Goal: Find contact information: Find contact information

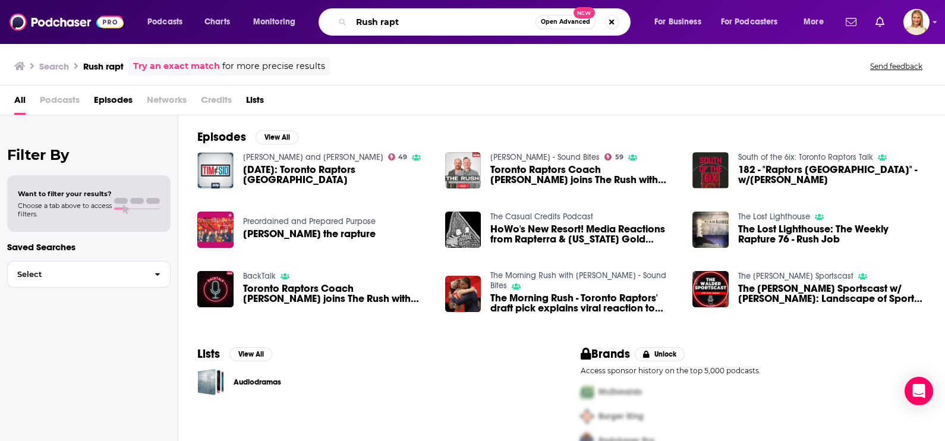
drag, startPoint x: 417, startPoint y: 23, endPoint x: 350, endPoint y: 24, distance: 67.2
click at [350, 24] on div "Rush rapt Open Advanced New" at bounding box center [475, 21] width 312 height 27
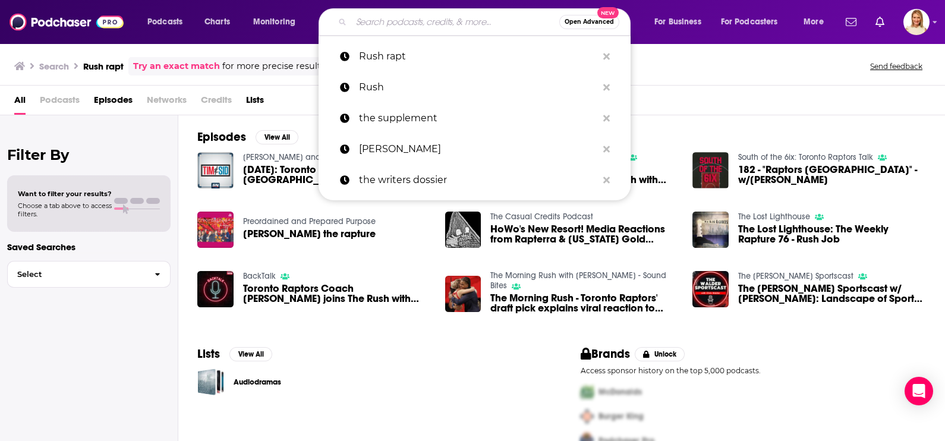
click at [416, 26] on input "Search podcasts, credits, & more..." at bounding box center [455, 21] width 208 height 19
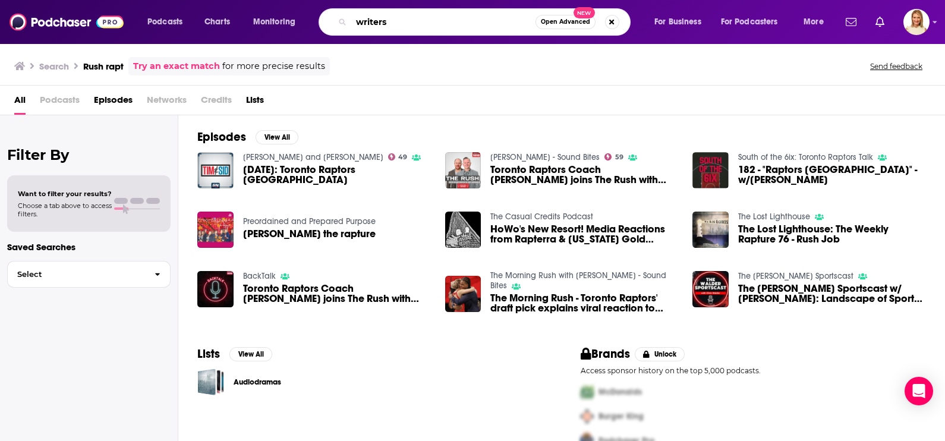
type input "writers"
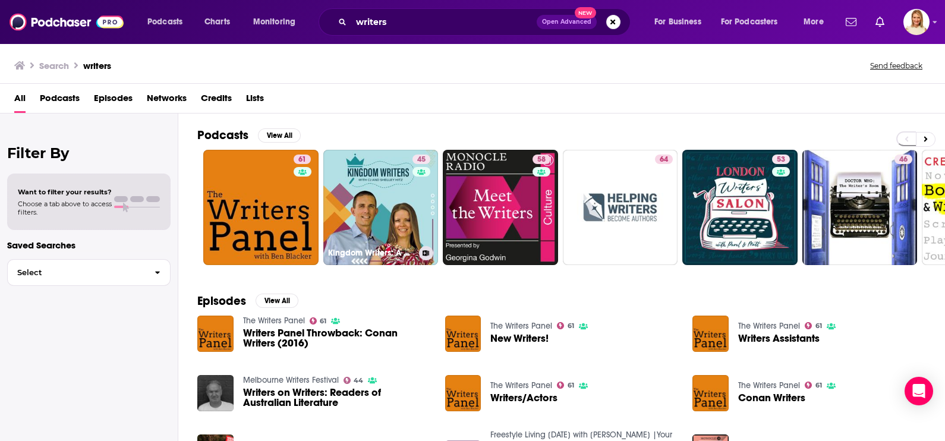
click at [379, 198] on link "45 Kingdom Writers: A Podcast for [DEMOGRAPHIC_DATA] Writers of All Genres" at bounding box center [380, 207] width 115 height 115
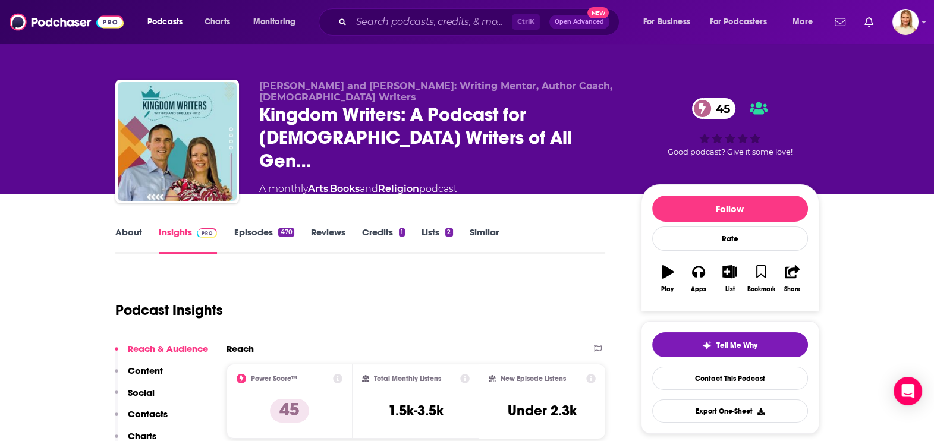
click at [127, 231] on link "About" at bounding box center [128, 239] width 27 height 27
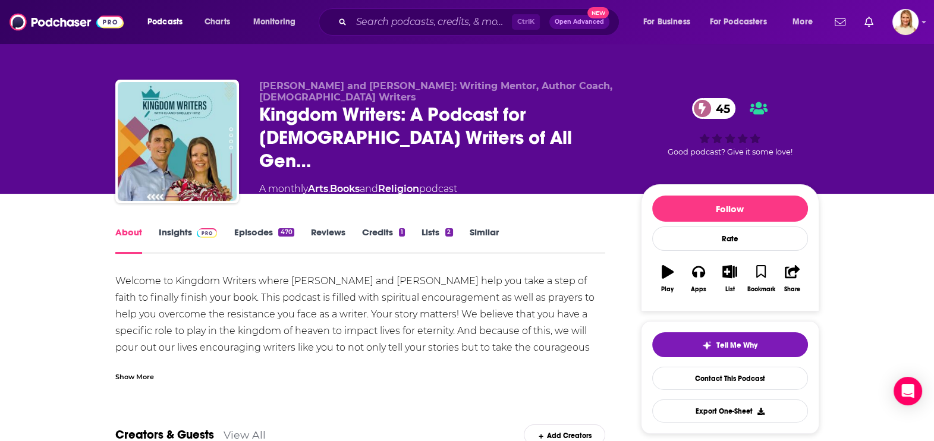
click at [253, 229] on link "Episodes 470" at bounding box center [264, 239] width 60 height 27
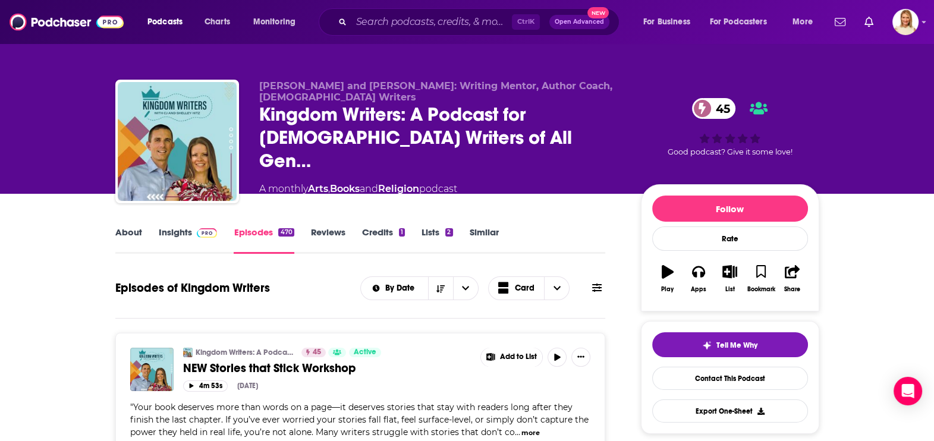
scroll to position [148, 0]
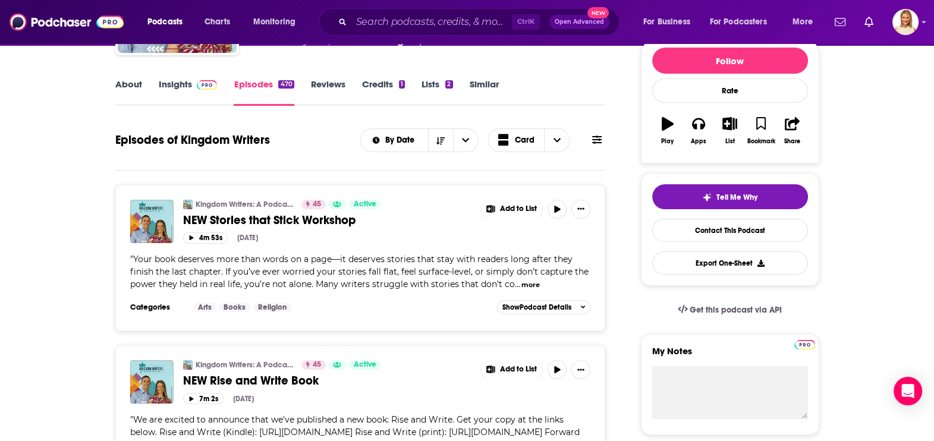
click at [528, 280] on button "more" at bounding box center [530, 285] width 18 height 10
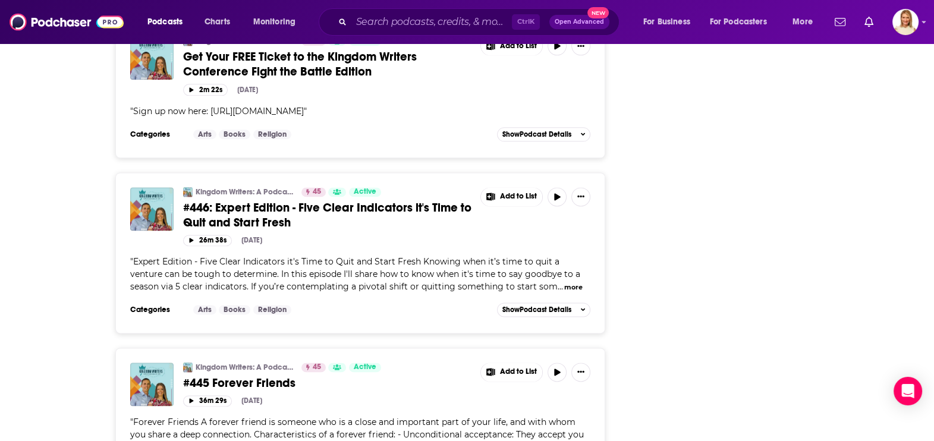
scroll to position [2079, 0]
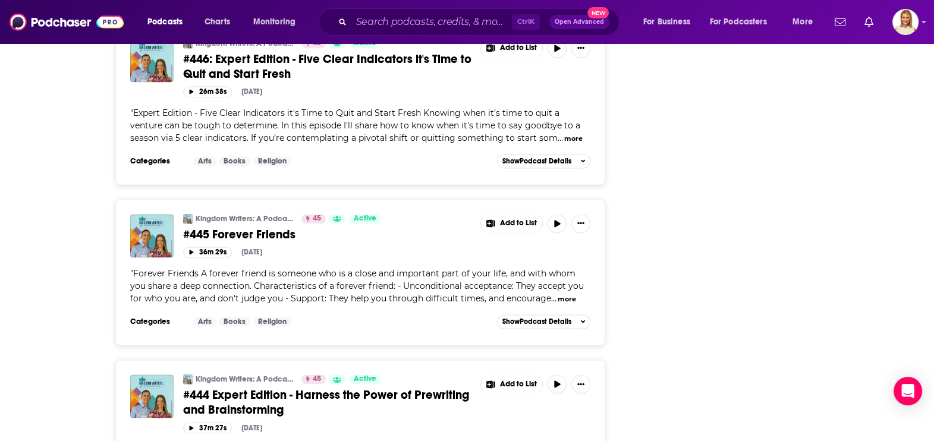
click at [557, 294] on button "more" at bounding box center [566, 299] width 18 height 10
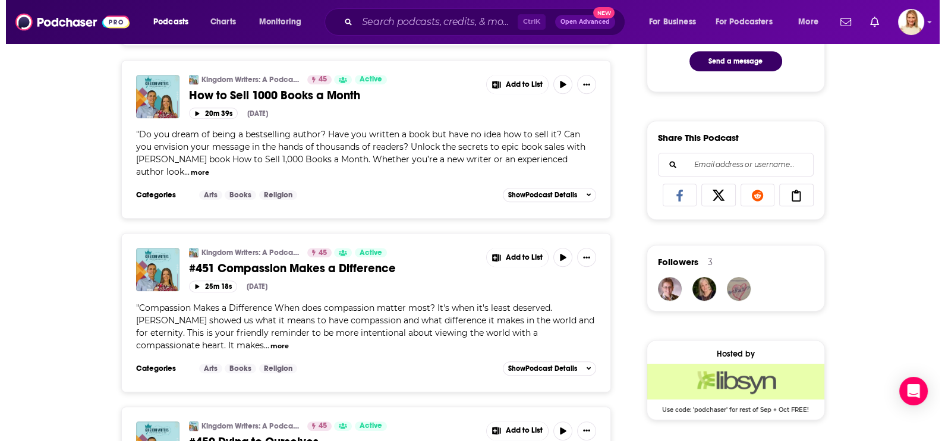
scroll to position [0, 0]
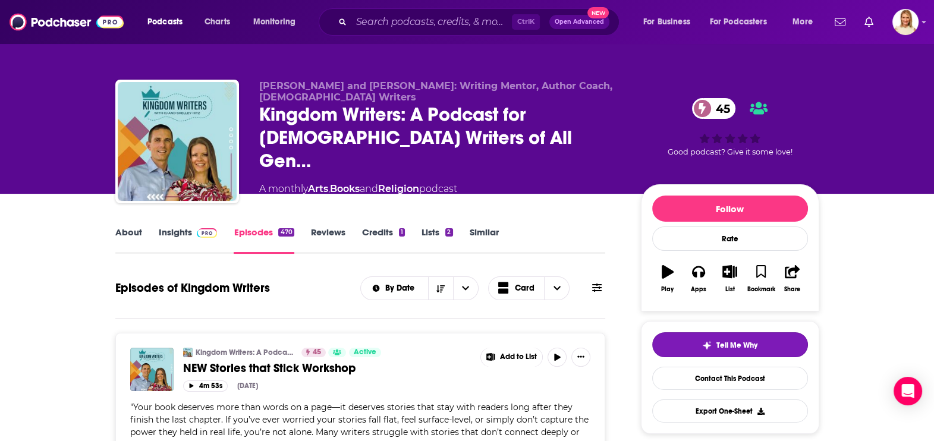
click at [723, 348] on span "Tell Me Why" at bounding box center [736, 346] width 41 height 10
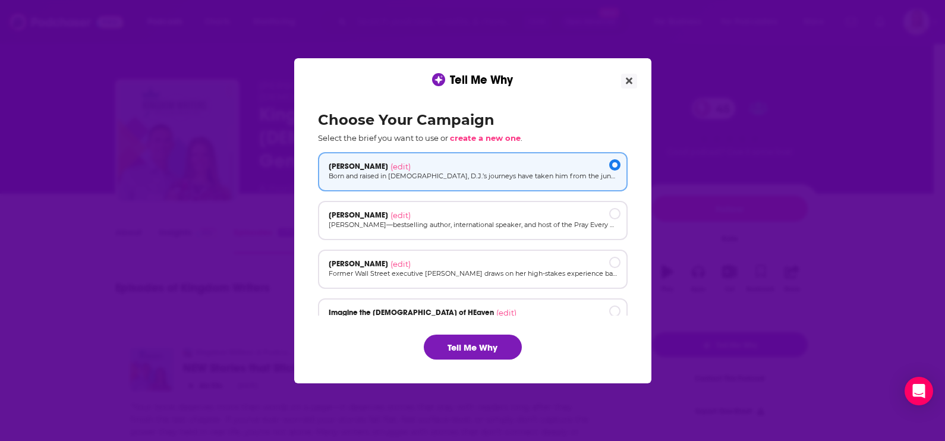
click at [499, 282] on div "[PERSON_NAME] (edit) Former Wall Street executive [PERSON_NAME] draws on her hi…" at bounding box center [473, 269] width 310 height 39
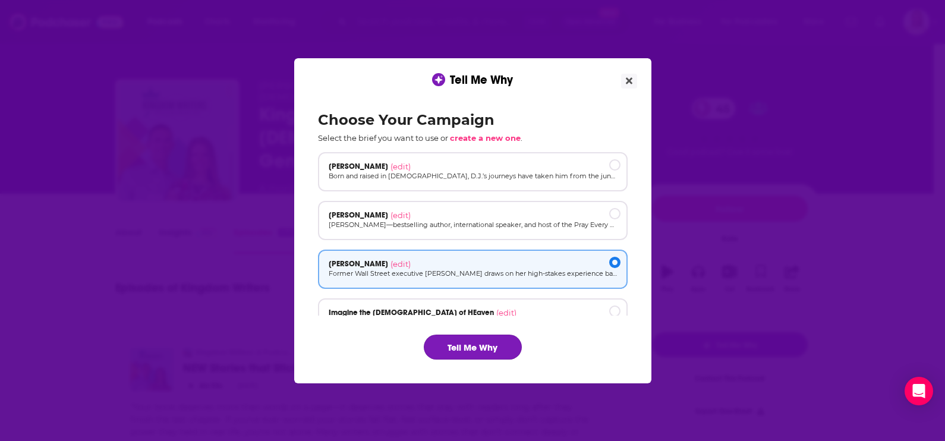
click at [488, 345] on button "Tell Me Why" at bounding box center [473, 347] width 98 height 25
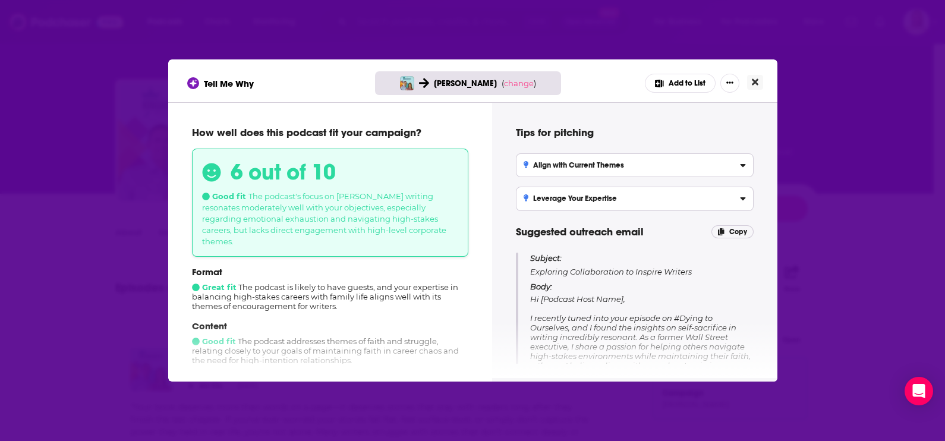
click at [755, 81] on icon "Close" at bounding box center [755, 82] width 7 height 7
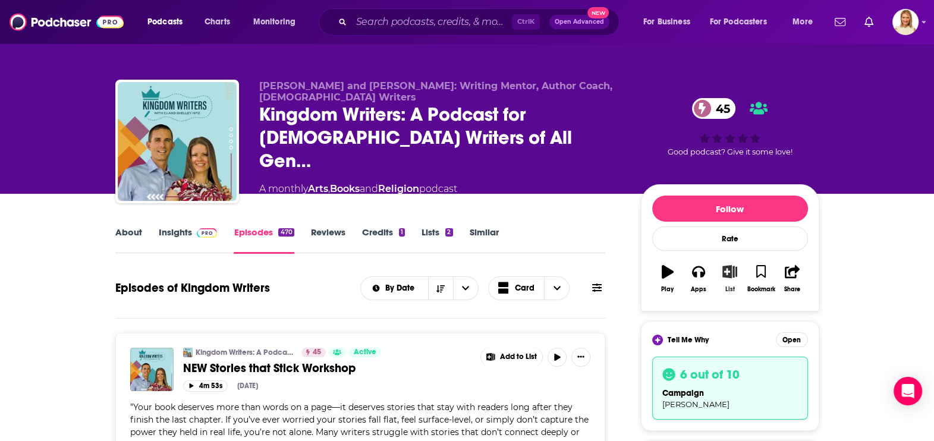
click at [722, 273] on icon "button" at bounding box center [729, 271] width 15 height 13
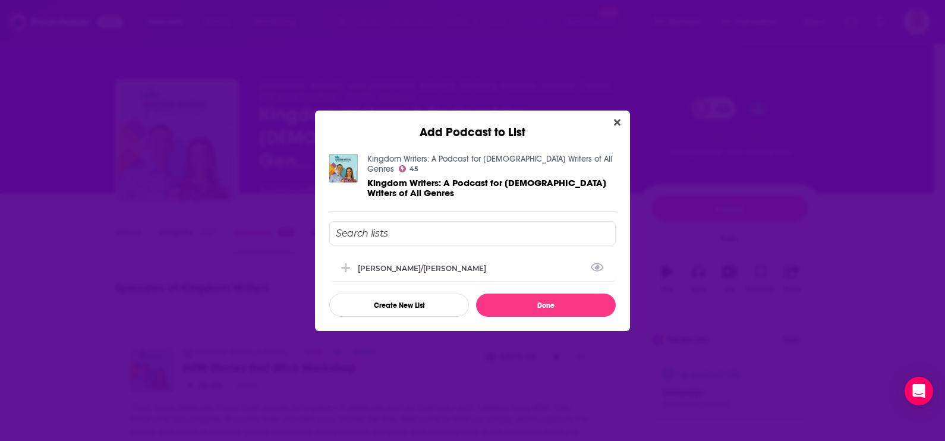
click at [376, 223] on input "Add Podcast To List" at bounding box center [472, 233] width 286 height 24
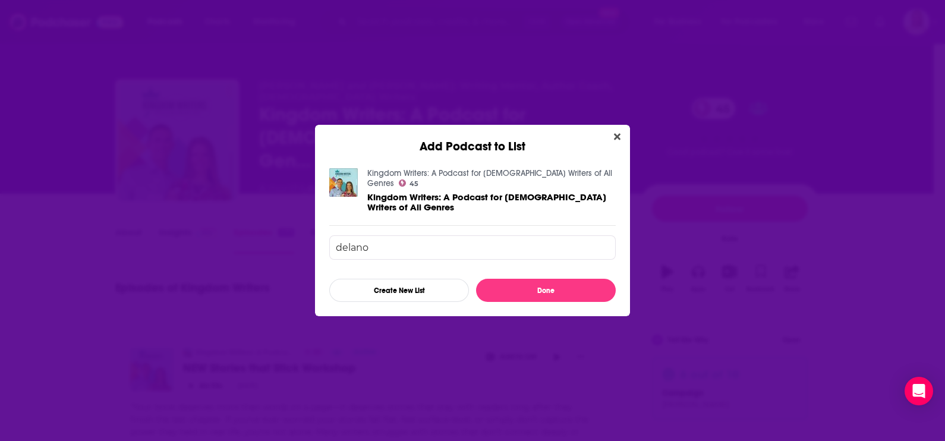
type input "delano"
click at [410, 286] on button "Create New List" at bounding box center [399, 290] width 140 height 23
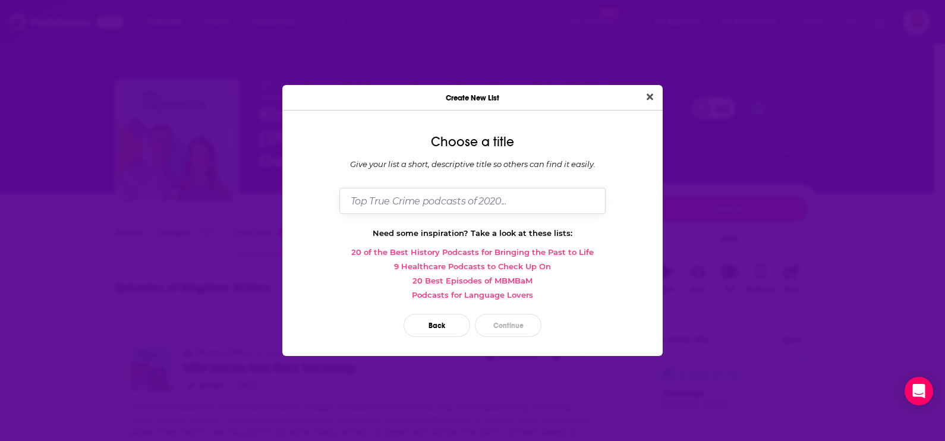
click at [469, 209] on input "Dialog" at bounding box center [472, 201] width 266 height 26
type input "Delano"
click at [522, 314] on button "Continue" at bounding box center [508, 325] width 67 height 23
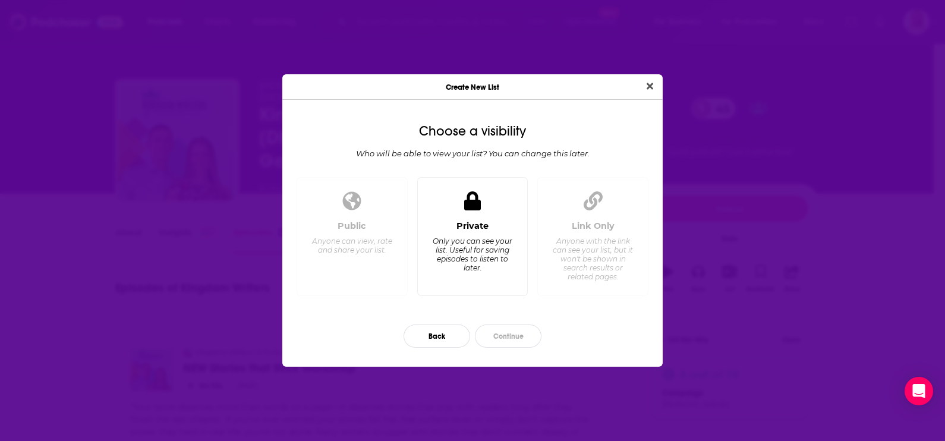
click at [479, 242] on div "Only you can see your list. Useful for saving episodes to listen to later." at bounding box center [471, 255] width 81 height 36
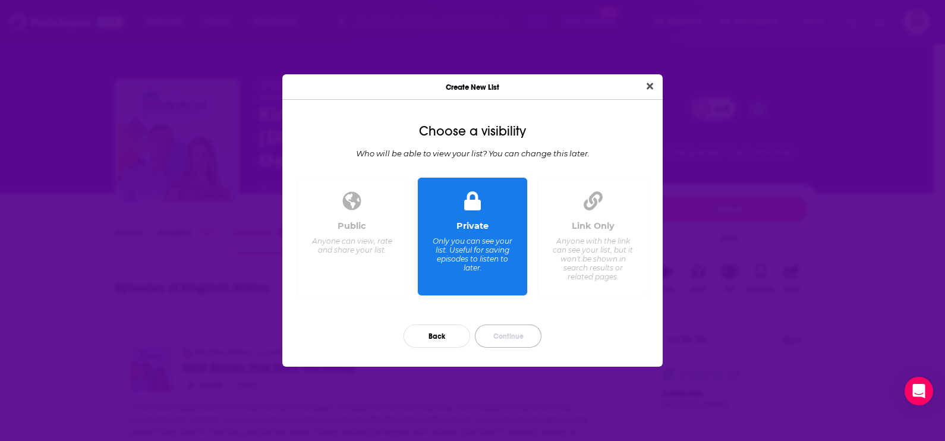
click at [509, 338] on button "Continue" at bounding box center [508, 335] width 67 height 23
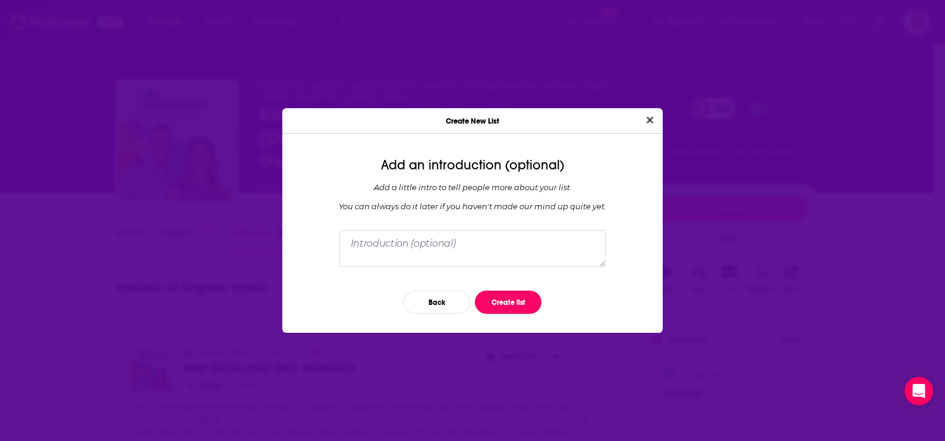
click at [521, 294] on button "Create list" at bounding box center [508, 302] width 67 height 23
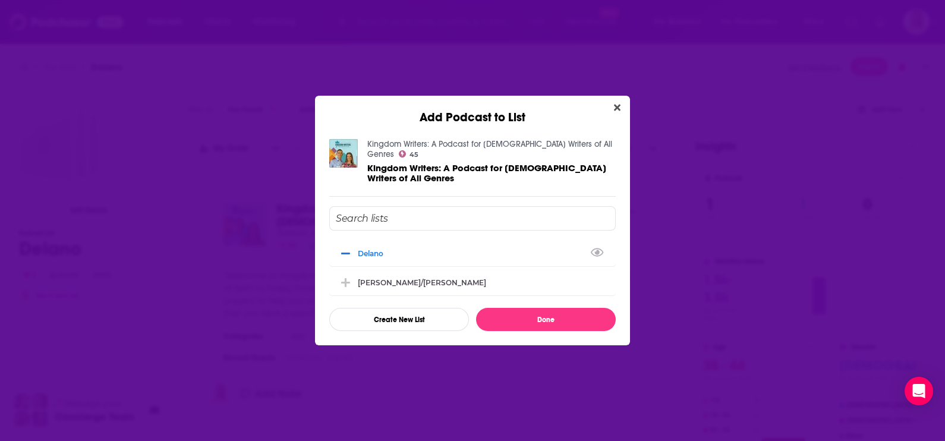
click at [348, 248] on icon "Add Podcast To List" at bounding box center [345, 253] width 9 height 11
click at [345, 249] on icon "Add Podcast To List" at bounding box center [345, 253] width 9 height 9
click at [529, 316] on button "Done" at bounding box center [546, 319] width 140 height 23
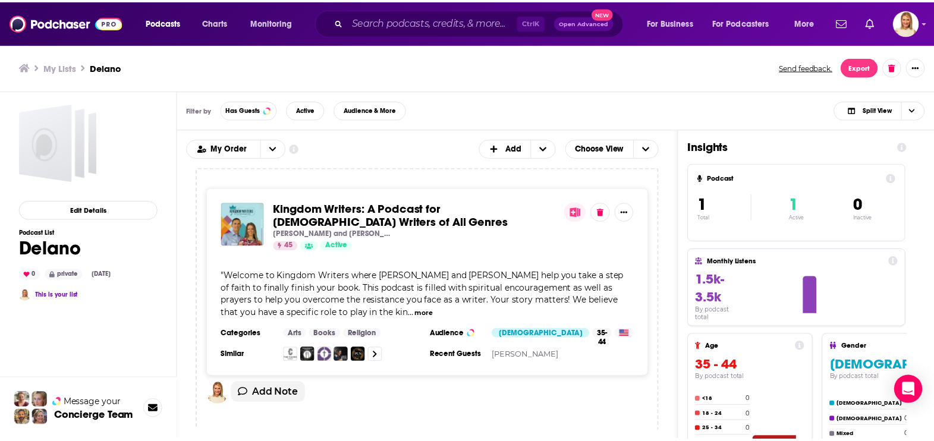
scroll to position [7, 0]
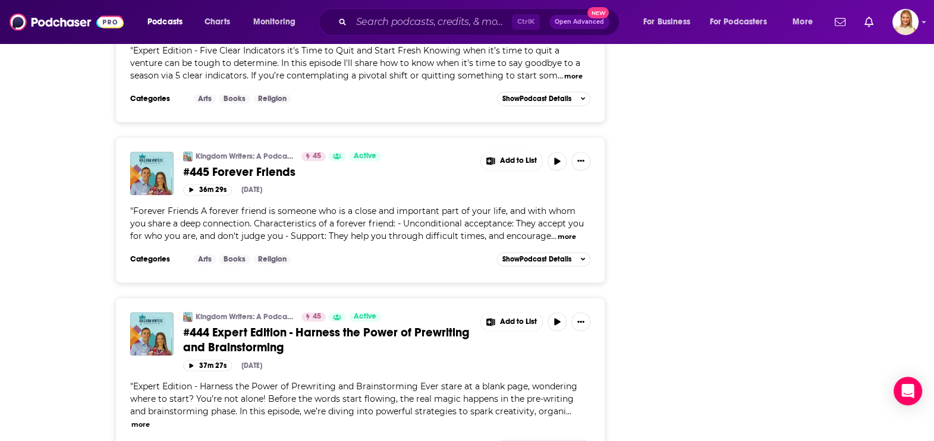
scroll to position [2748, 0]
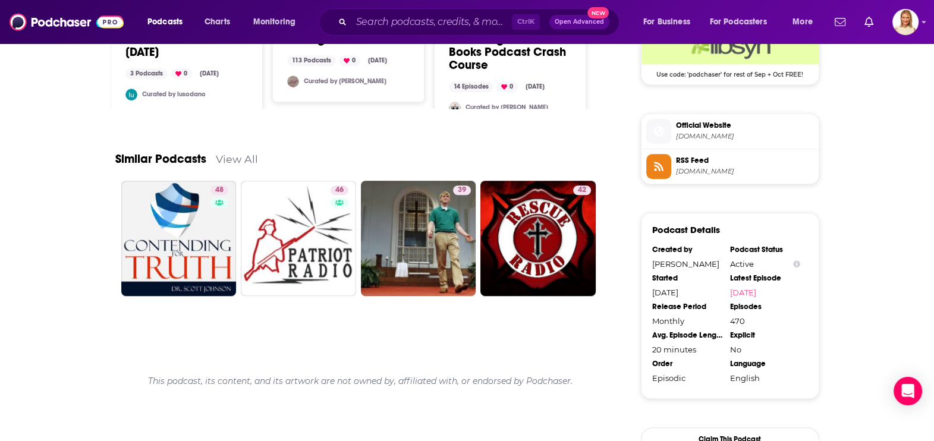
scroll to position [1114, 0]
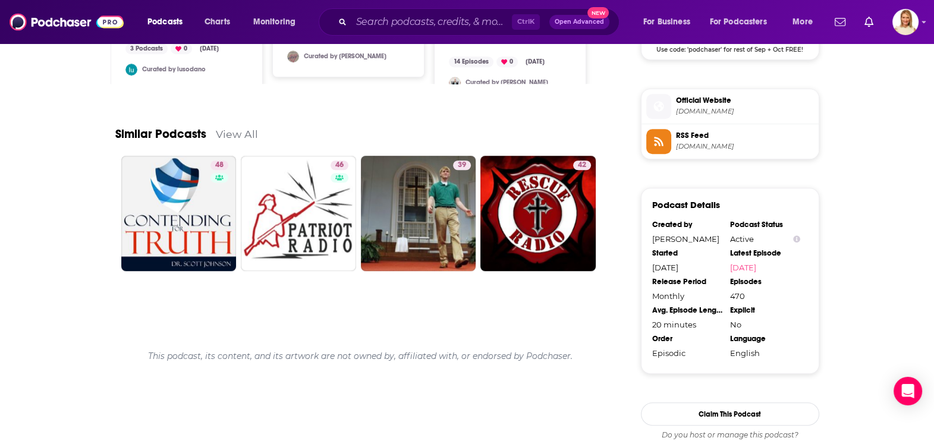
click at [221, 131] on link "View All" at bounding box center [237, 134] width 42 height 12
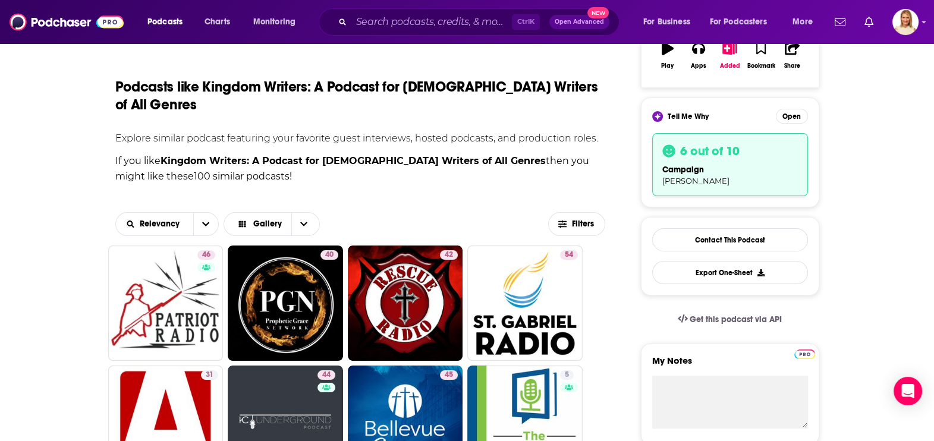
scroll to position [372, 0]
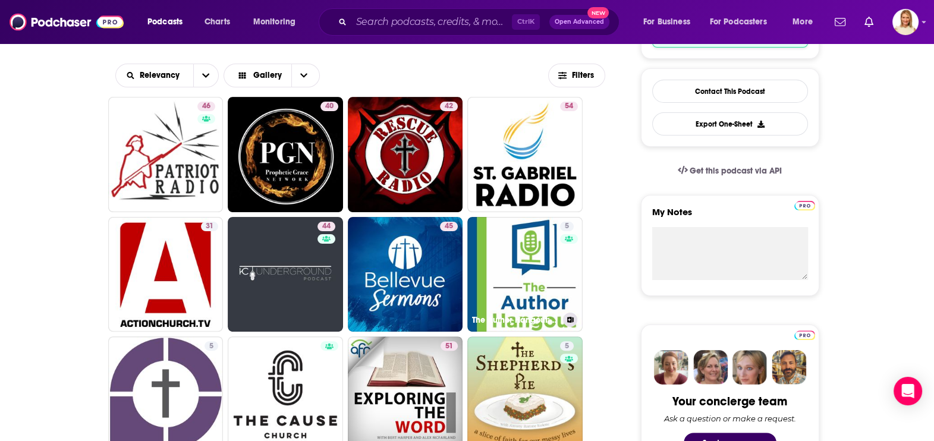
click at [550, 244] on link "5 The Author Hangout: Book Marketing Tips for Indie & Self-Published Authors" at bounding box center [524, 274] width 115 height 115
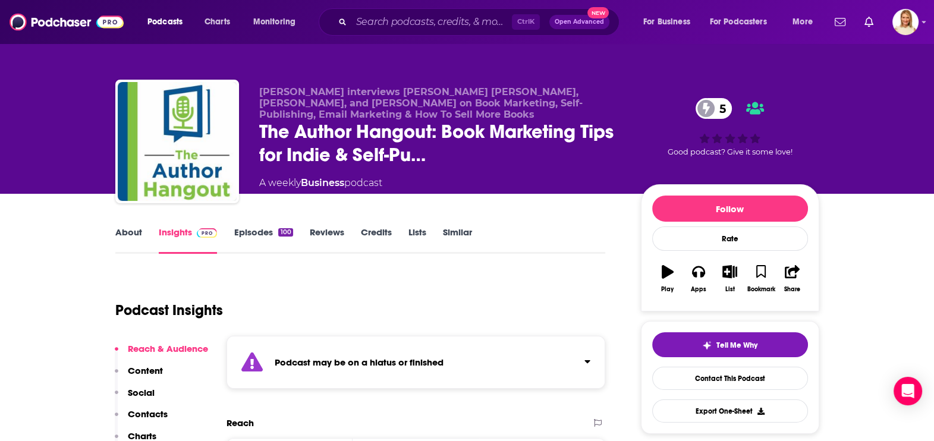
click at [122, 230] on link "About" at bounding box center [128, 239] width 27 height 27
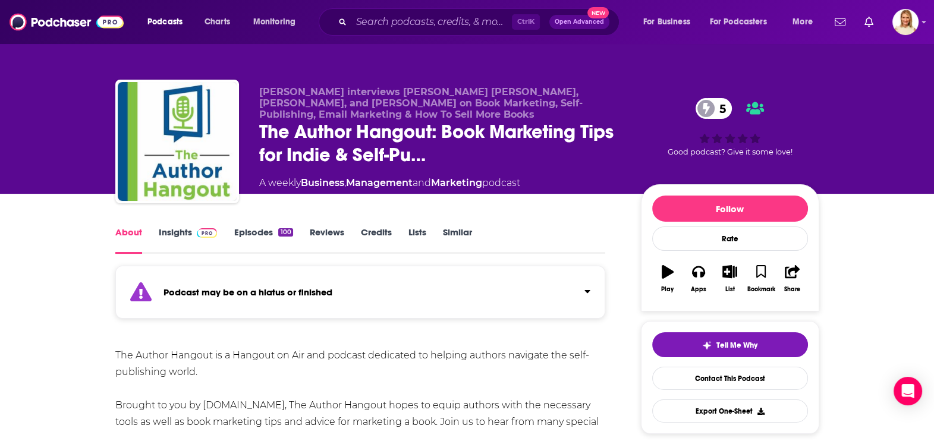
click at [172, 228] on link "Insights" at bounding box center [188, 239] width 59 height 27
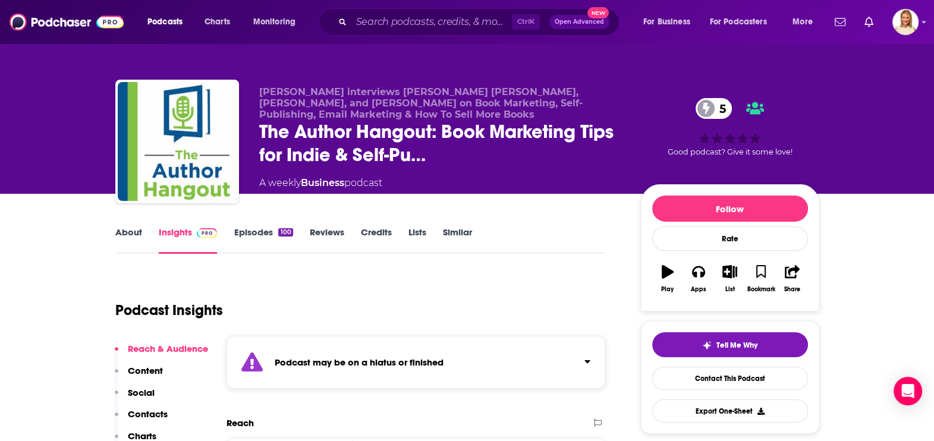
click at [261, 231] on link "Episodes 100" at bounding box center [263, 239] width 59 height 27
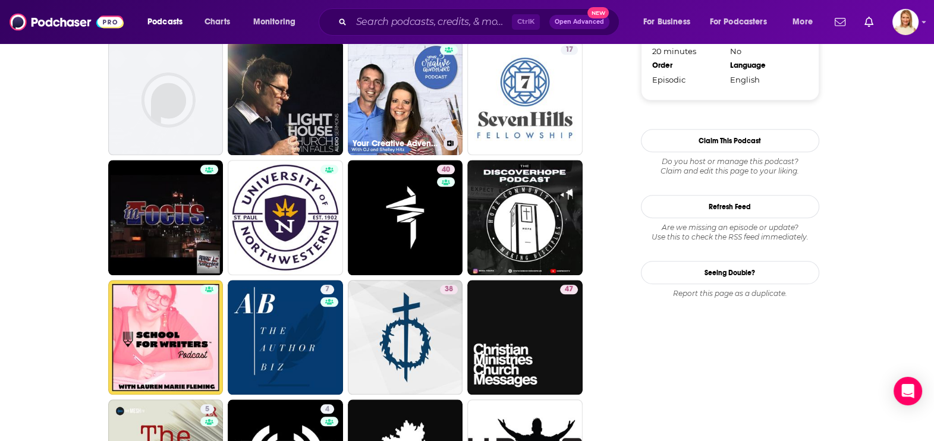
scroll to position [1610, 0]
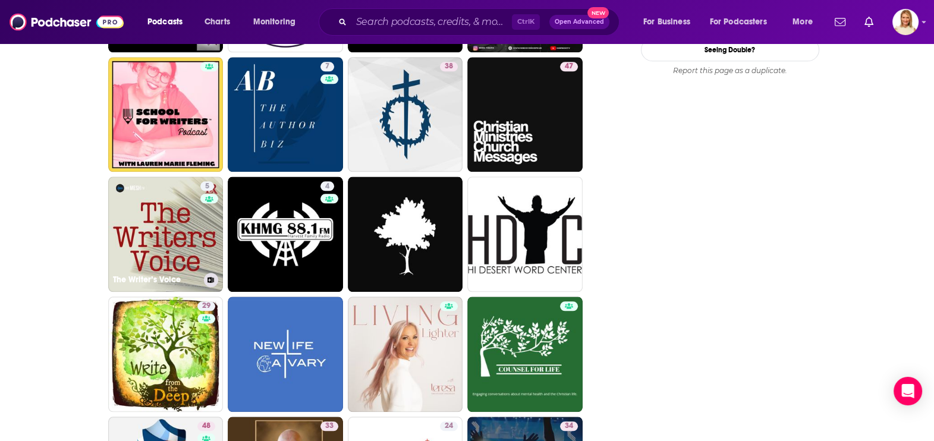
click at [150, 200] on link "5 The Writer’s Voice" at bounding box center [165, 233] width 115 height 115
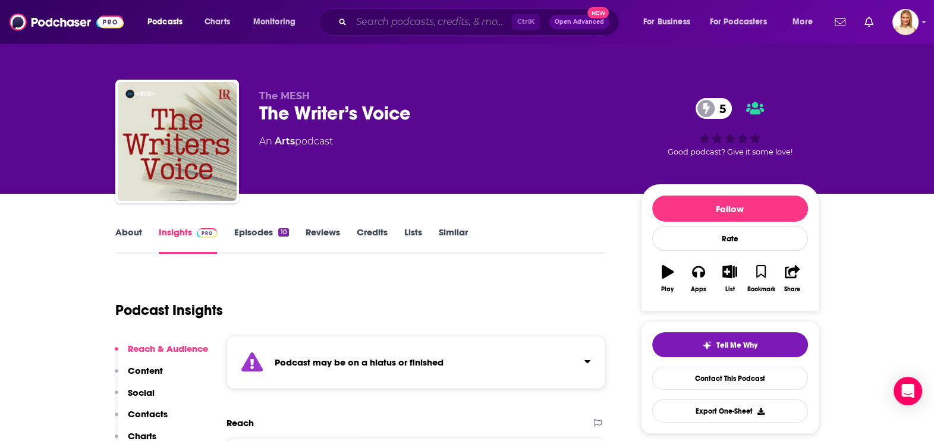
click at [409, 23] on input "Search podcasts, credits, & more..." at bounding box center [431, 21] width 160 height 19
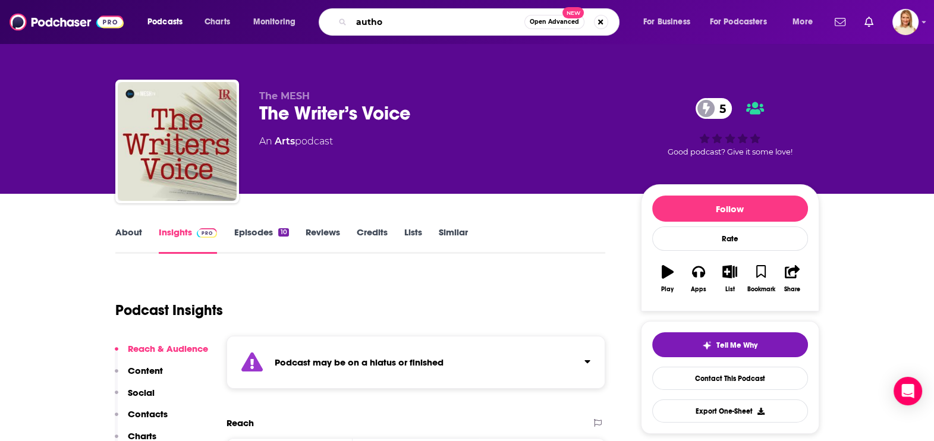
type input "author"
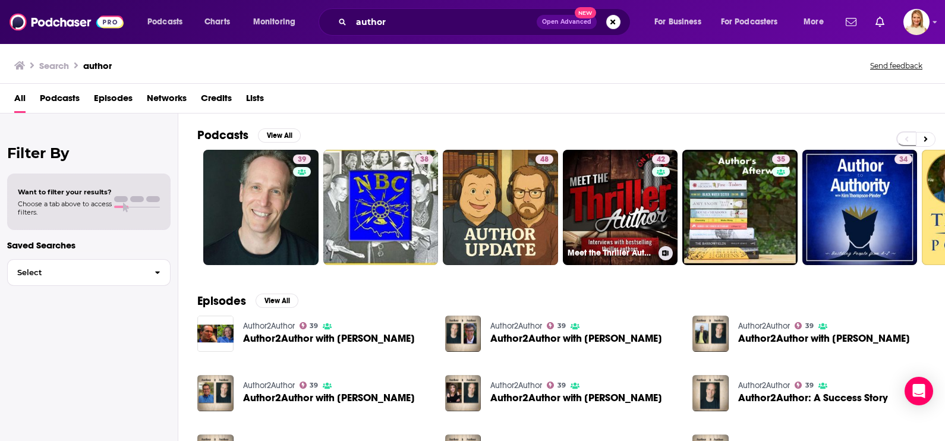
click at [649, 200] on link "42 Meet the Thriller Author (Author Interviews)" at bounding box center [620, 207] width 115 height 115
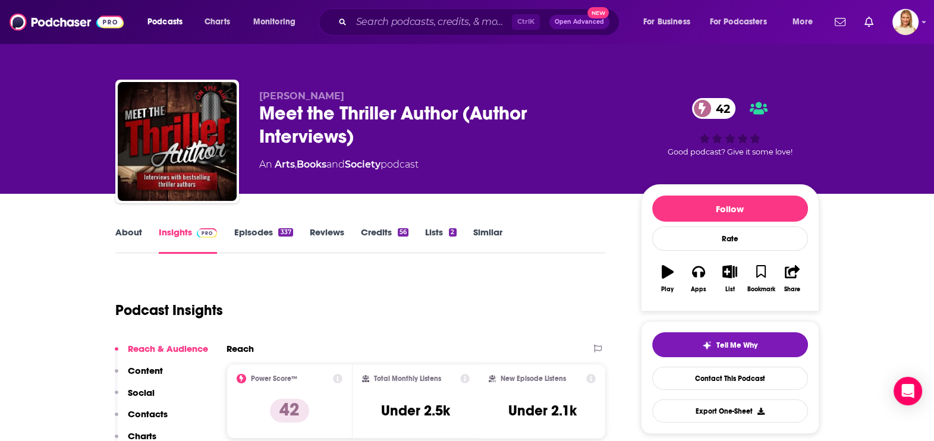
click at [130, 237] on link "About" at bounding box center [128, 239] width 27 height 27
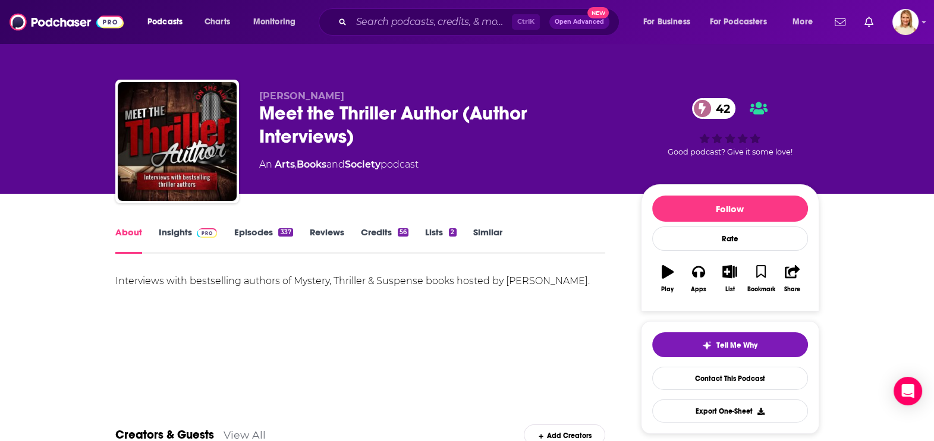
click at [237, 228] on link "Episodes 337" at bounding box center [263, 239] width 59 height 27
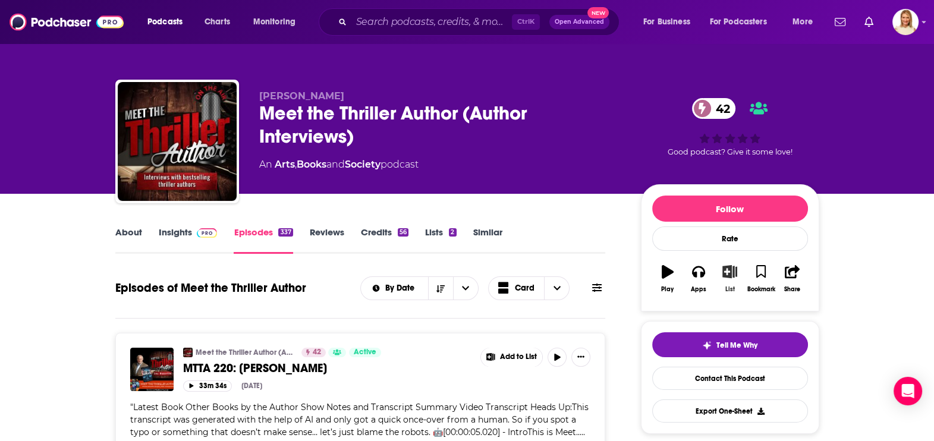
click at [736, 273] on icon "button" at bounding box center [729, 271] width 15 height 13
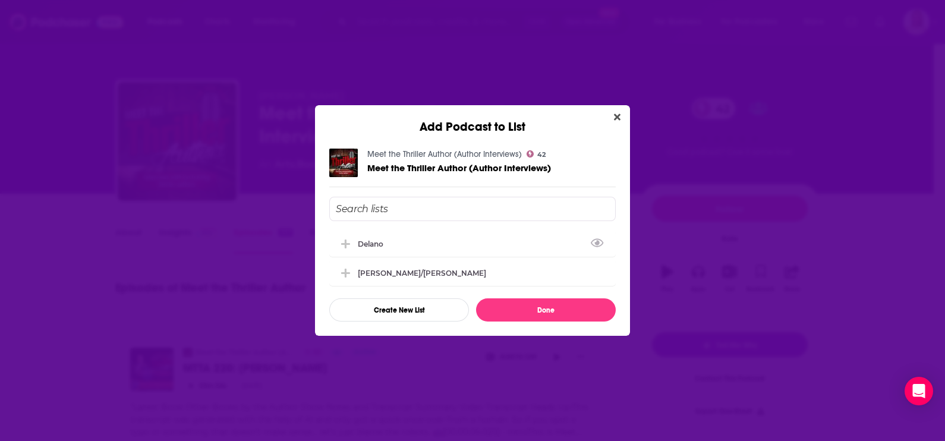
click at [345, 241] on icon "Add Podcast To List" at bounding box center [345, 243] width 9 height 9
click at [524, 306] on button "Done" at bounding box center [546, 309] width 140 height 23
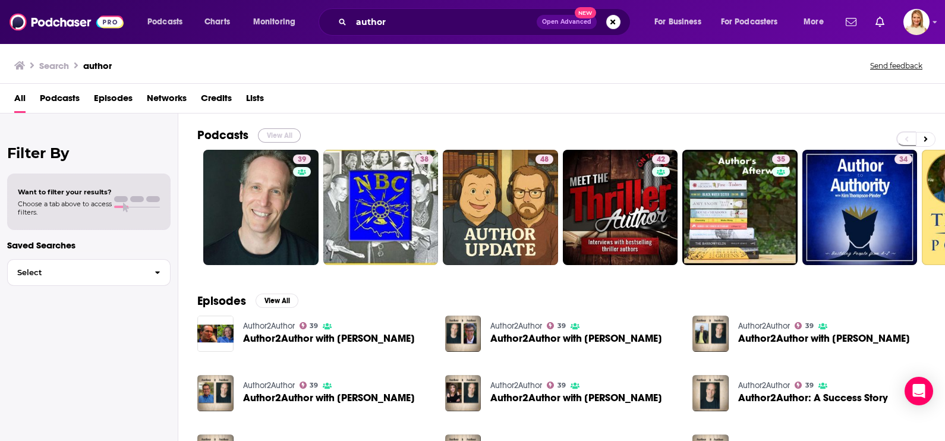
click at [276, 134] on button "View All" at bounding box center [279, 135] width 43 height 14
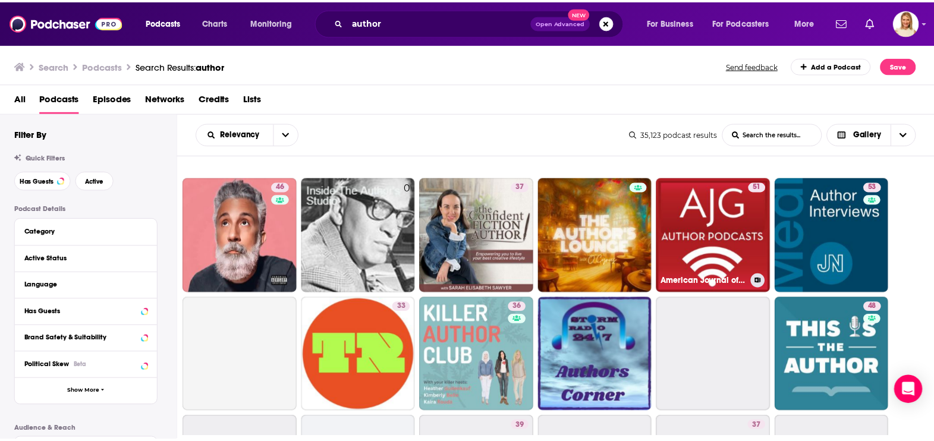
scroll to position [594, 0]
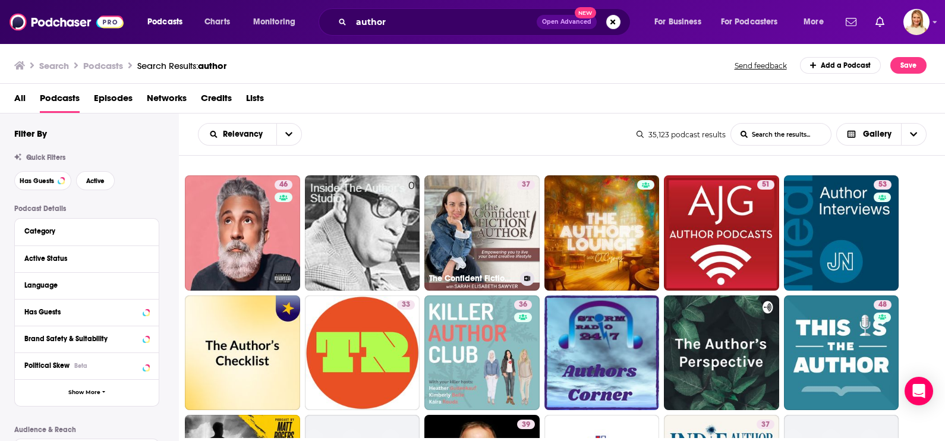
click at [523, 228] on div "37" at bounding box center [526, 226] width 18 height 92
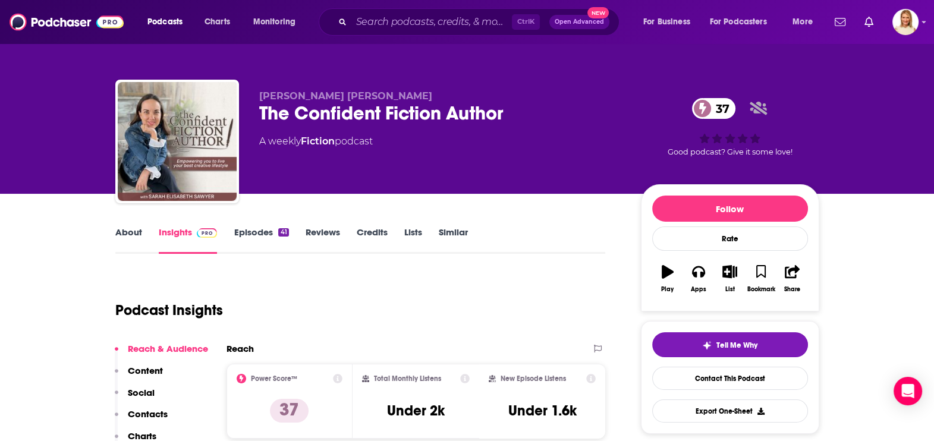
click at [131, 231] on link "About" at bounding box center [128, 239] width 27 height 27
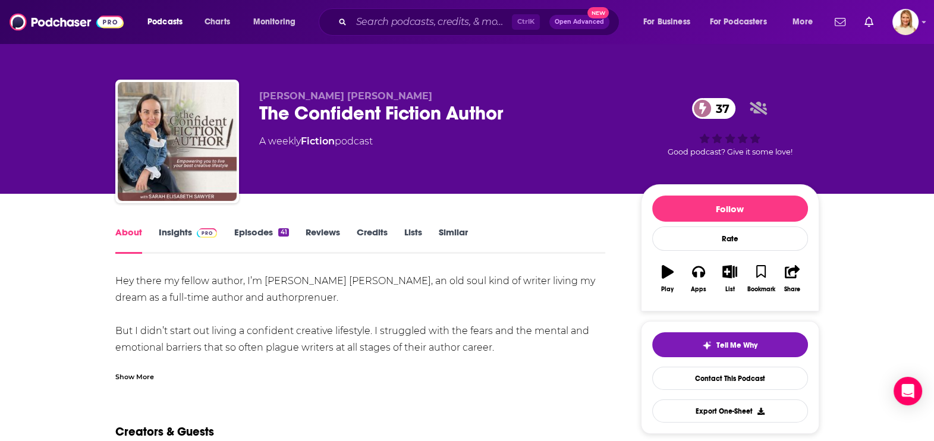
click at [141, 374] on div "Show More" at bounding box center [134, 375] width 39 height 11
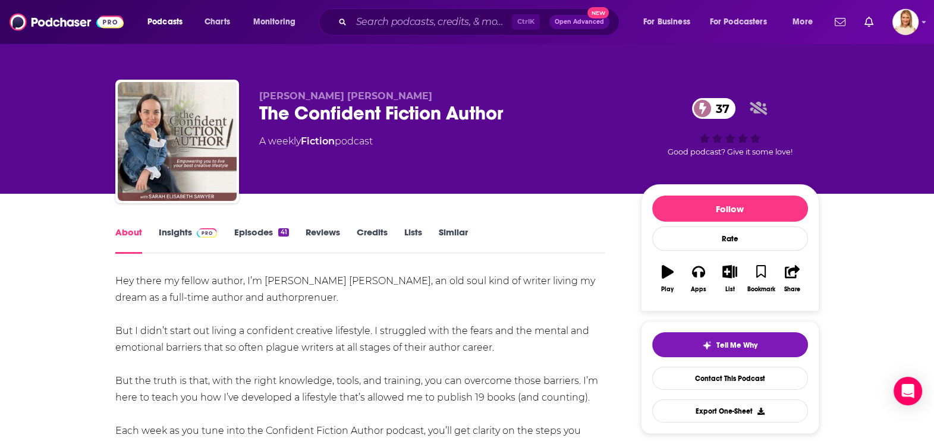
scroll to position [148, 0]
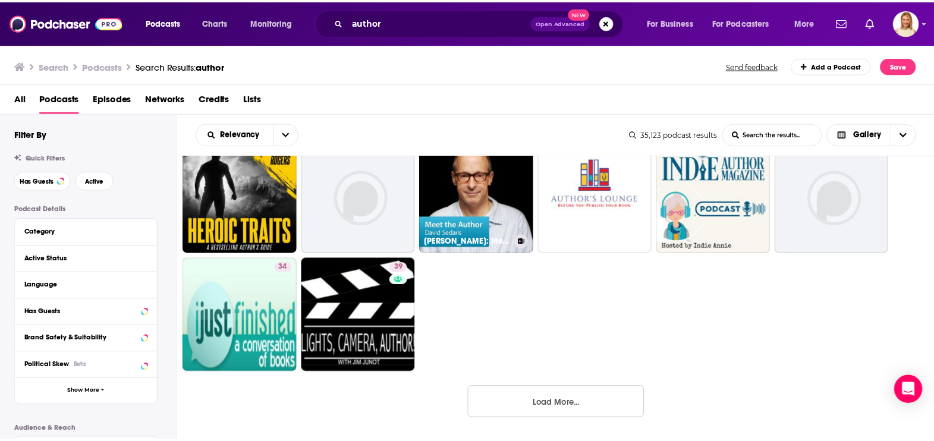
scroll to position [871, 0]
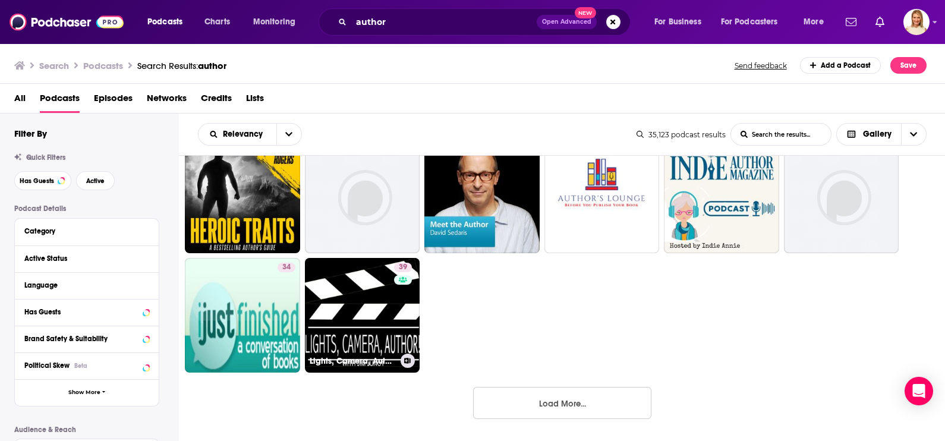
click at [365, 293] on link "39 Lights, Camera, Author!" at bounding box center [362, 315] width 115 height 115
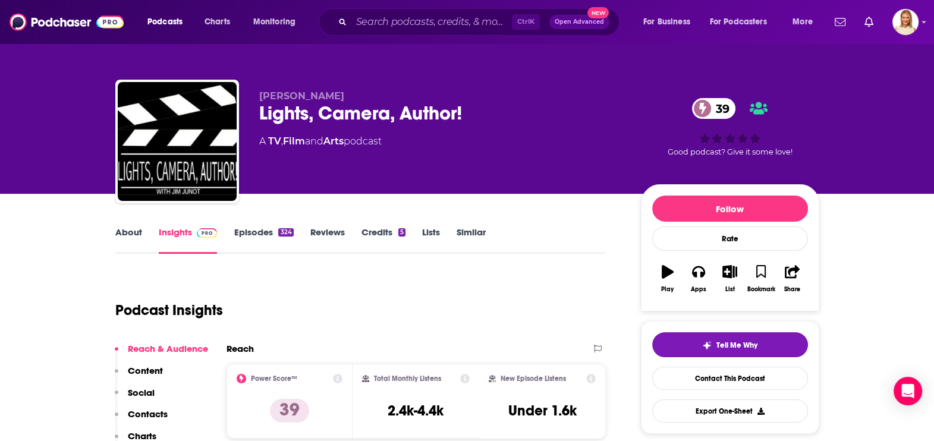
click at [118, 232] on link "About" at bounding box center [128, 239] width 27 height 27
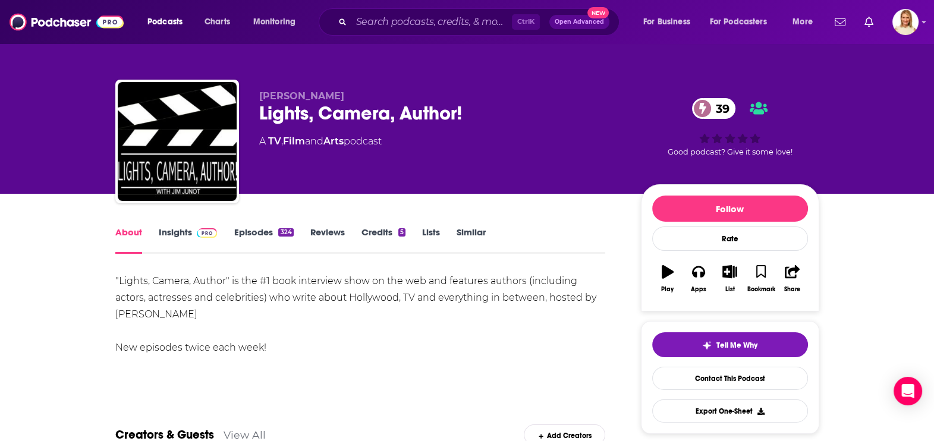
click at [177, 234] on link "Insights" at bounding box center [188, 239] width 59 height 27
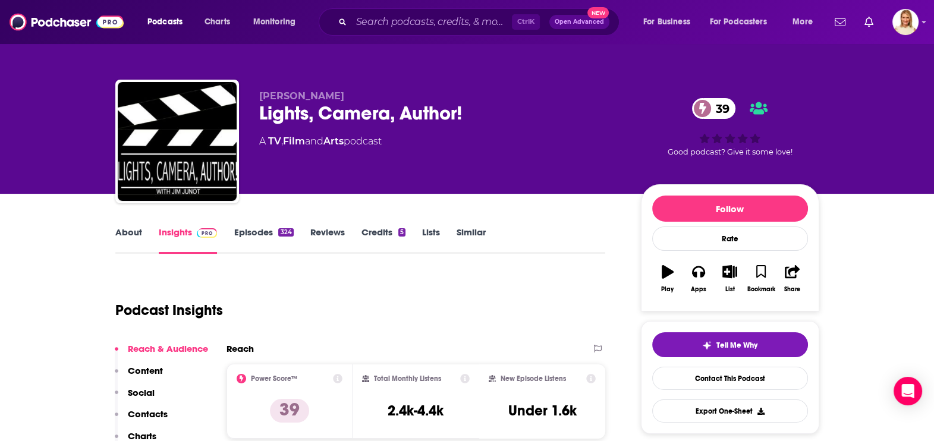
click at [259, 228] on link "Episodes 324" at bounding box center [263, 239] width 59 height 27
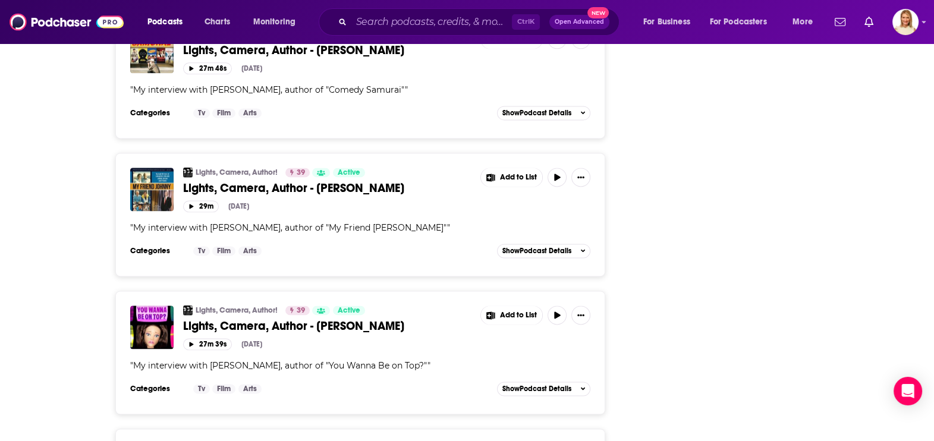
scroll to position [1411, 0]
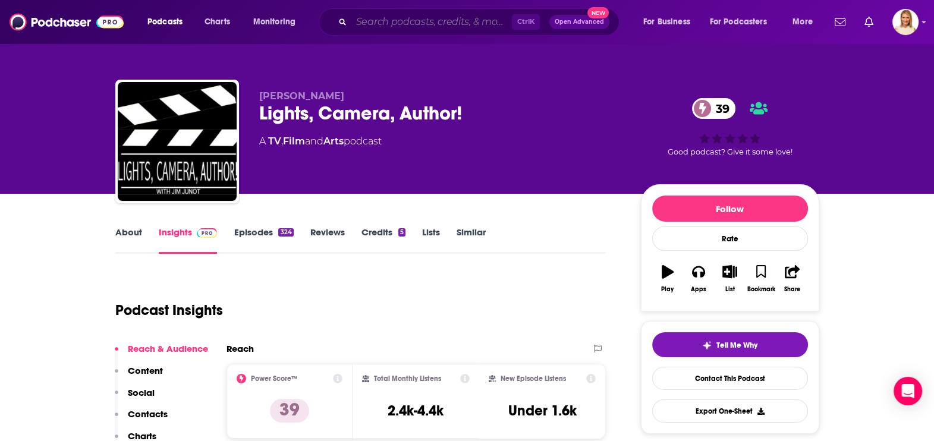
click at [386, 18] on input "Search podcasts, credits, & more..." at bounding box center [431, 21] width 160 height 19
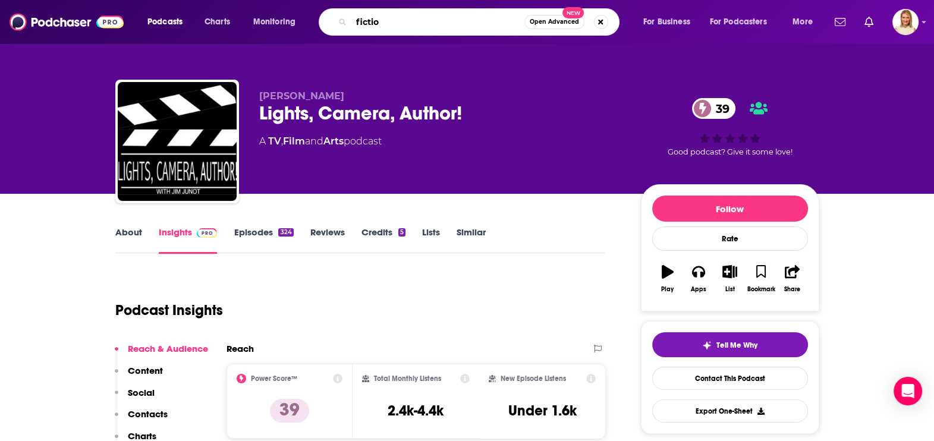
type input "fiction"
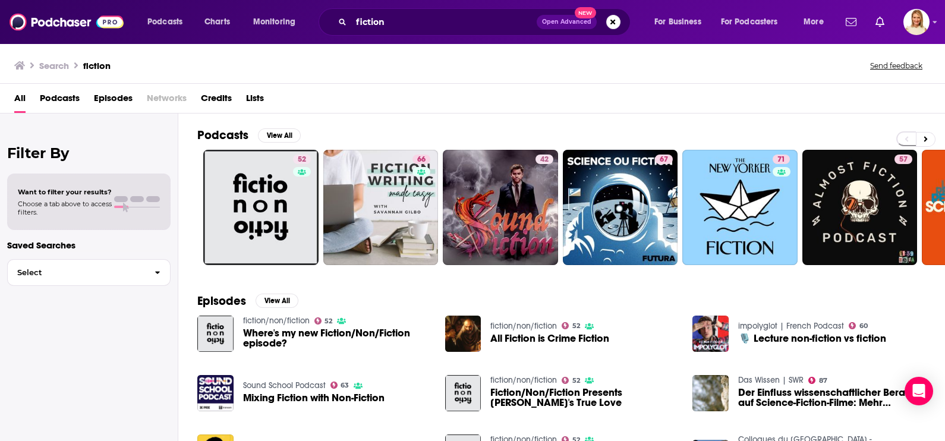
click at [53, 92] on span "Podcasts" at bounding box center [60, 101] width 40 height 24
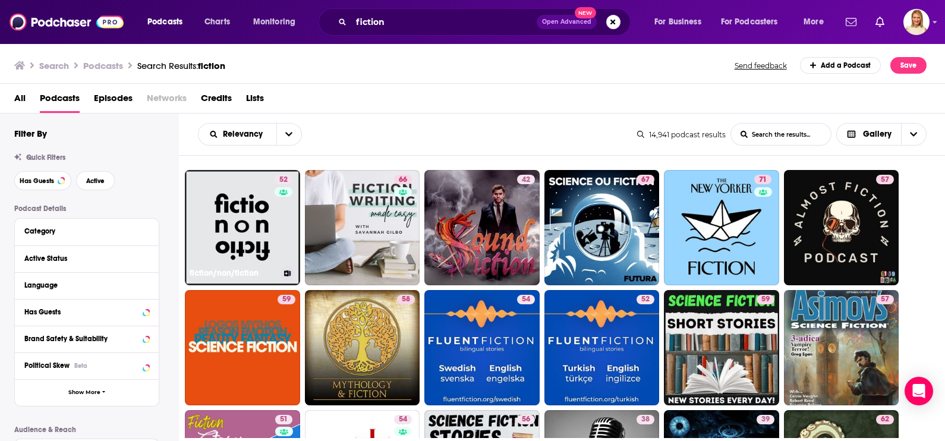
click at [228, 217] on link "52 fiction/non/fiction" at bounding box center [242, 227] width 115 height 115
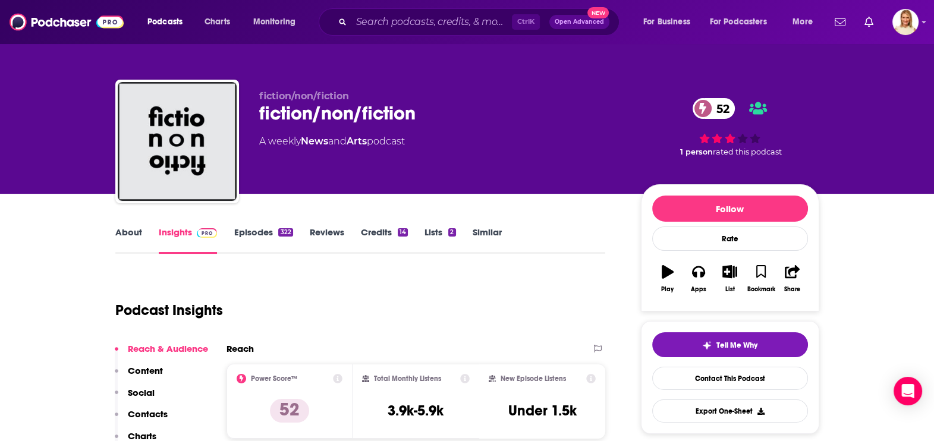
click at [127, 228] on link "About" at bounding box center [128, 239] width 27 height 27
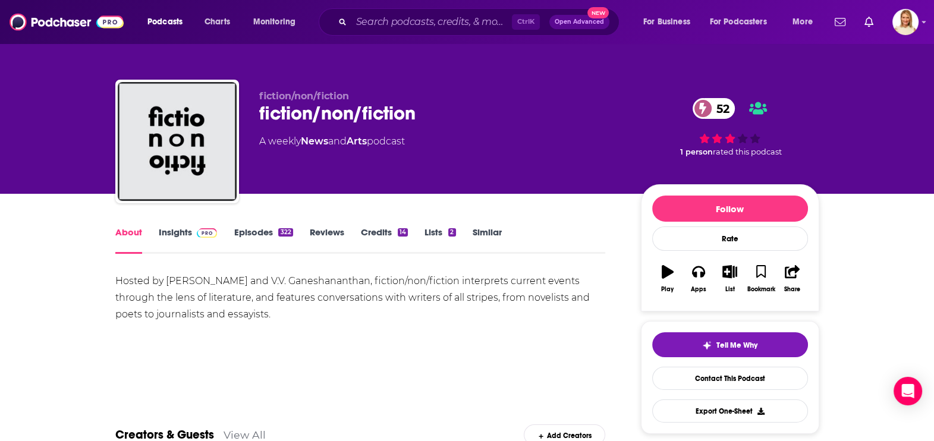
click at [273, 232] on link "Episodes 322" at bounding box center [263, 239] width 59 height 27
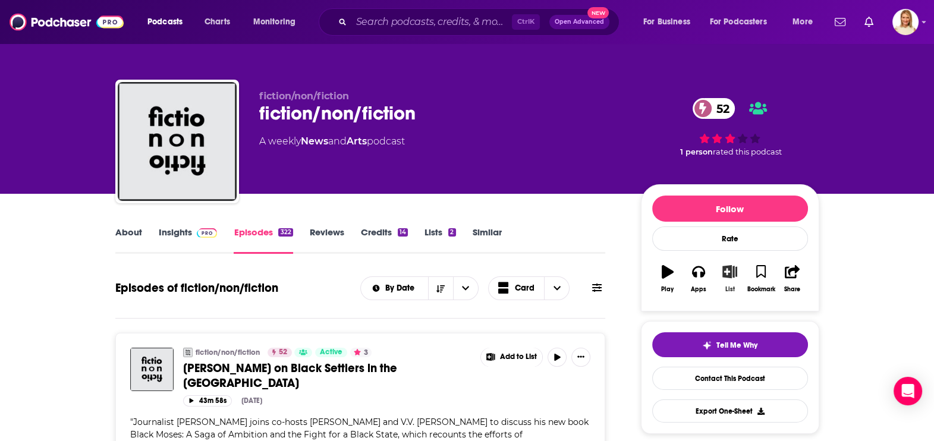
click at [734, 274] on icon "button" at bounding box center [729, 271] width 15 height 13
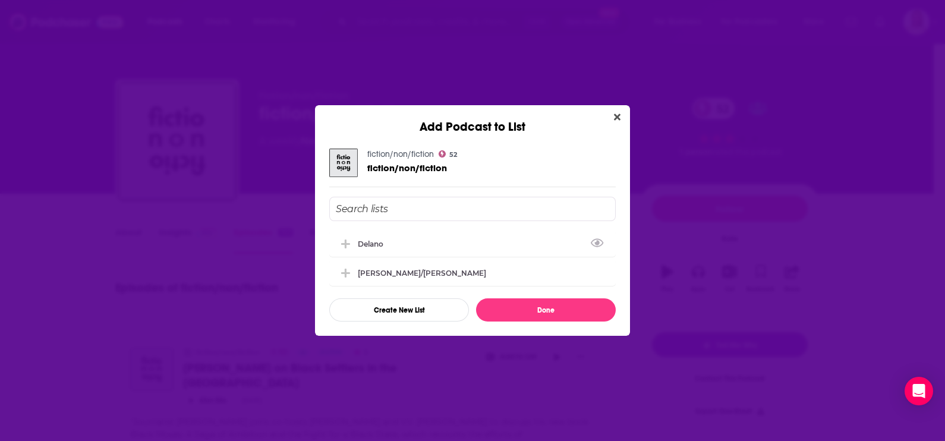
click at [355, 238] on button "Add Podcast To List" at bounding box center [346, 244] width 21 height 12
click at [518, 311] on button "Done" at bounding box center [546, 309] width 140 height 23
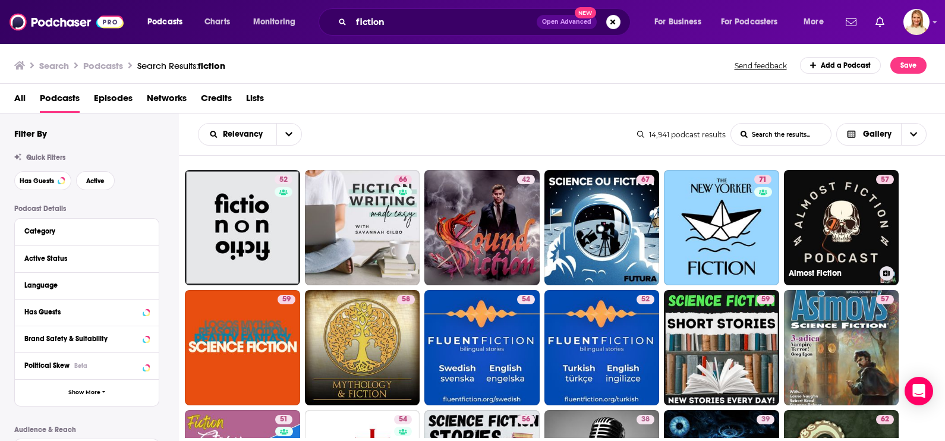
click at [865, 229] on link "57 Almost Fiction" at bounding box center [841, 227] width 115 height 115
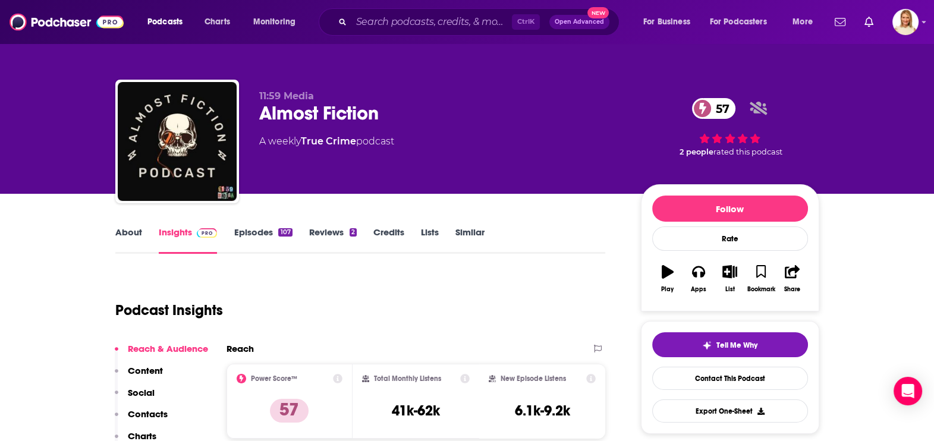
click at [131, 232] on link "About" at bounding box center [128, 239] width 27 height 27
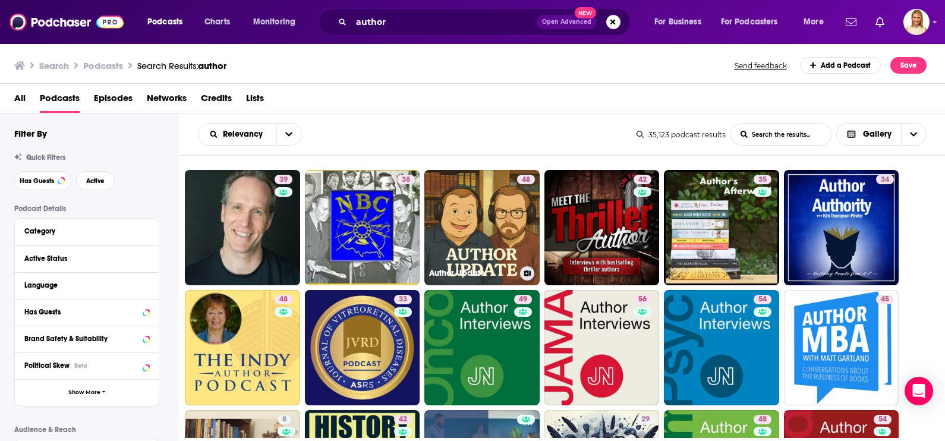
click at [515, 235] on link "48 Author Update" at bounding box center [481, 227] width 115 height 115
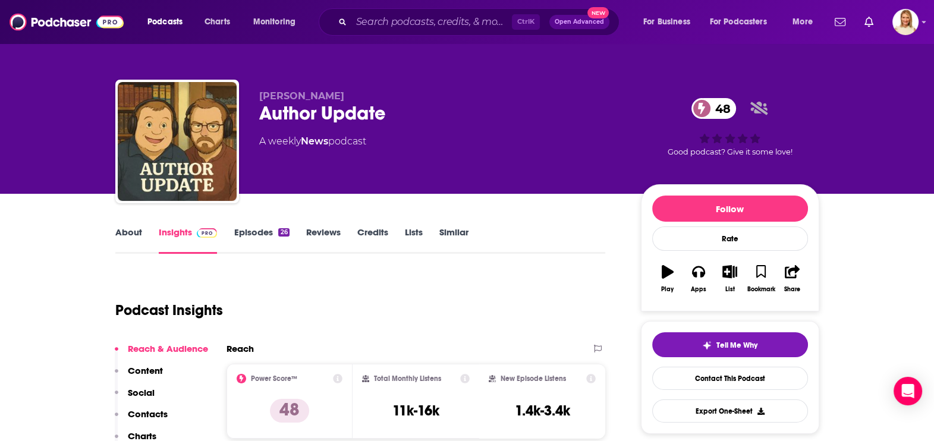
click at [125, 229] on link "About" at bounding box center [128, 239] width 27 height 27
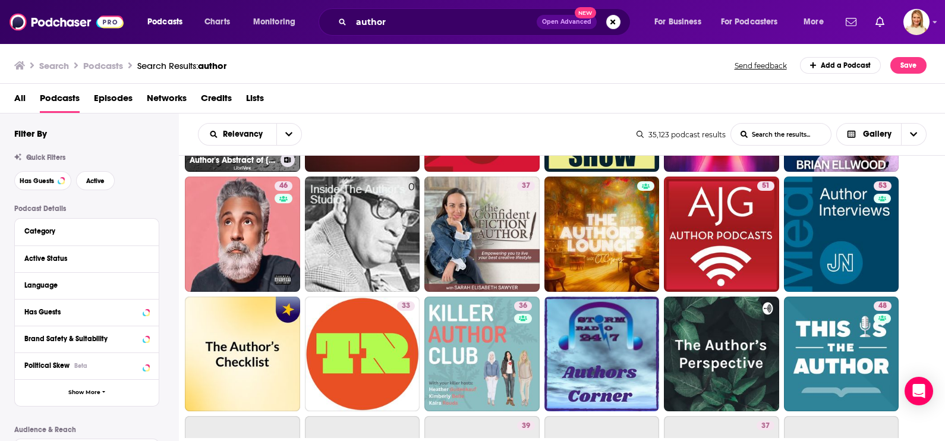
scroll to position [594, 0]
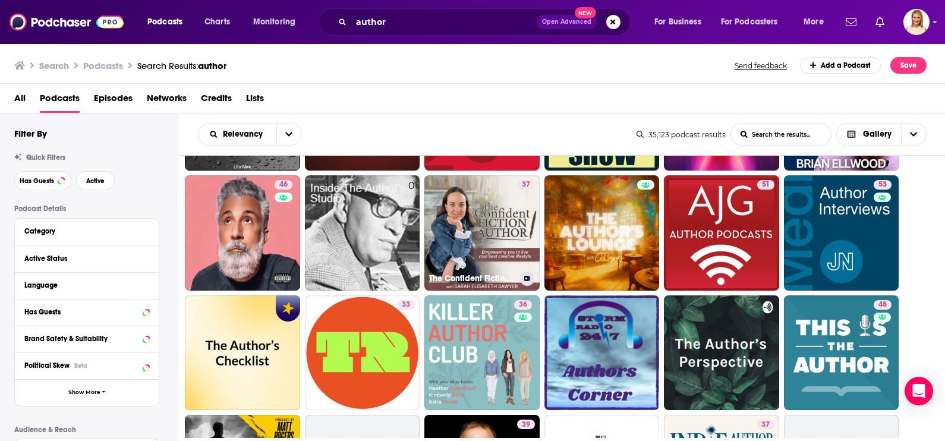
click at [471, 233] on link "37 The Confident Fiction Author" at bounding box center [481, 232] width 115 height 115
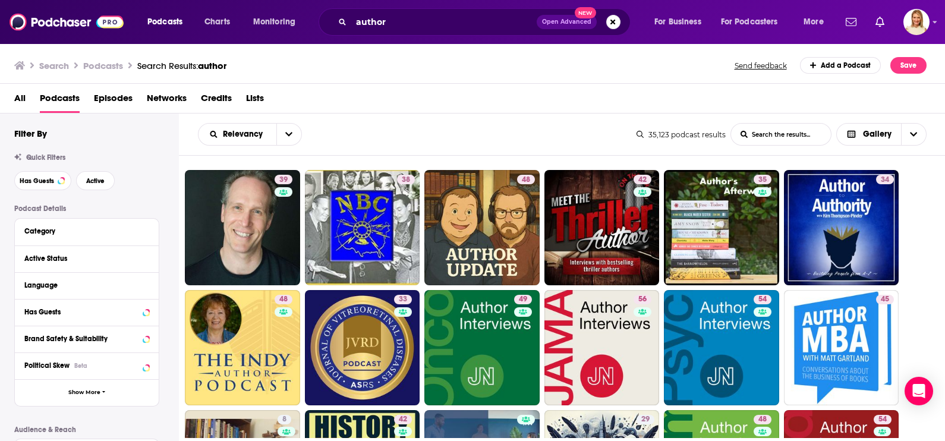
click at [398, 31] on div "author Open Advanced New" at bounding box center [475, 21] width 312 height 27
click at [398, 27] on input "author" at bounding box center [443, 21] width 185 height 19
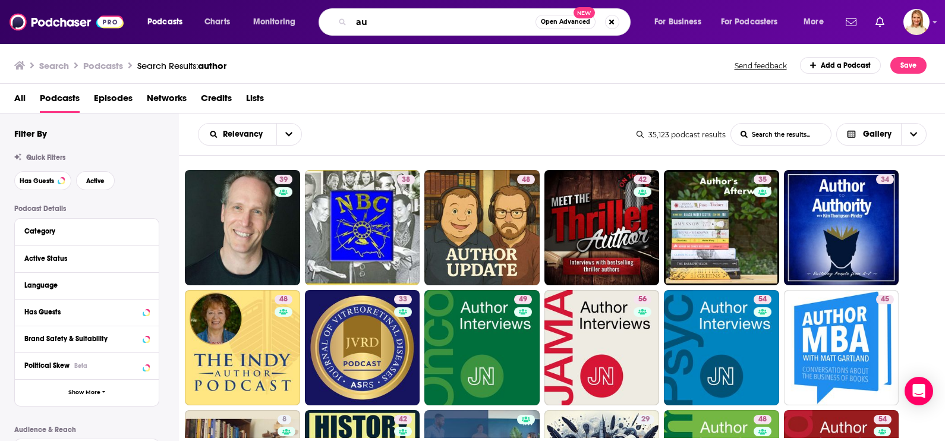
type input "a"
type input "[DEMOGRAPHIC_DATA] author"
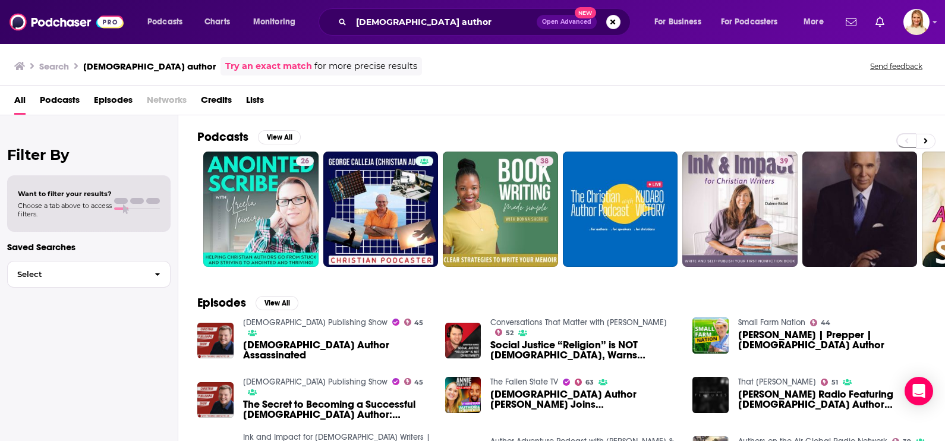
click at [60, 93] on span "Podcasts" at bounding box center [60, 102] width 40 height 24
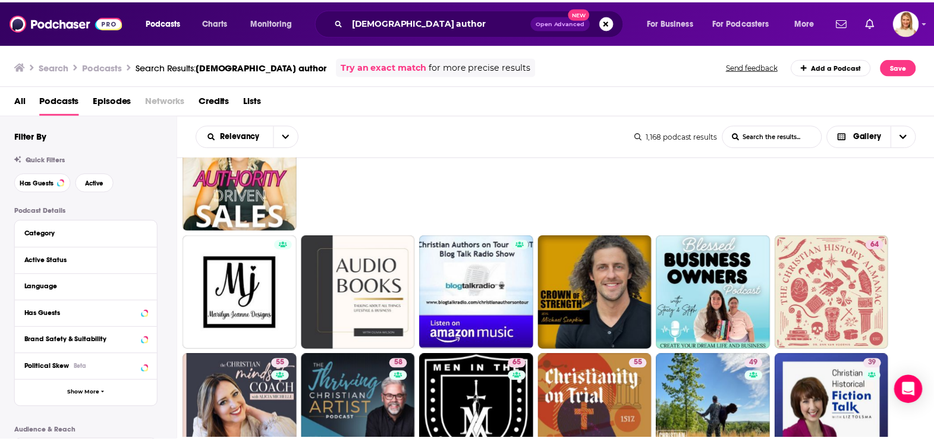
scroll to position [74, 0]
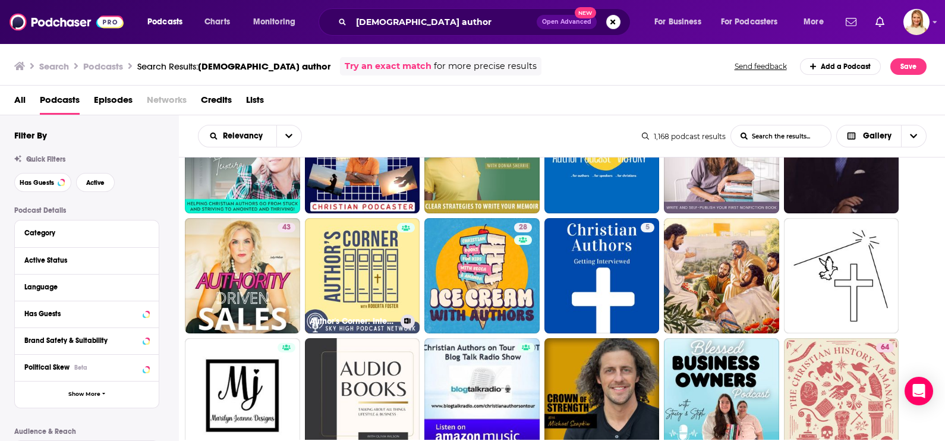
click at [405, 241] on div at bounding box center [406, 269] width 18 height 92
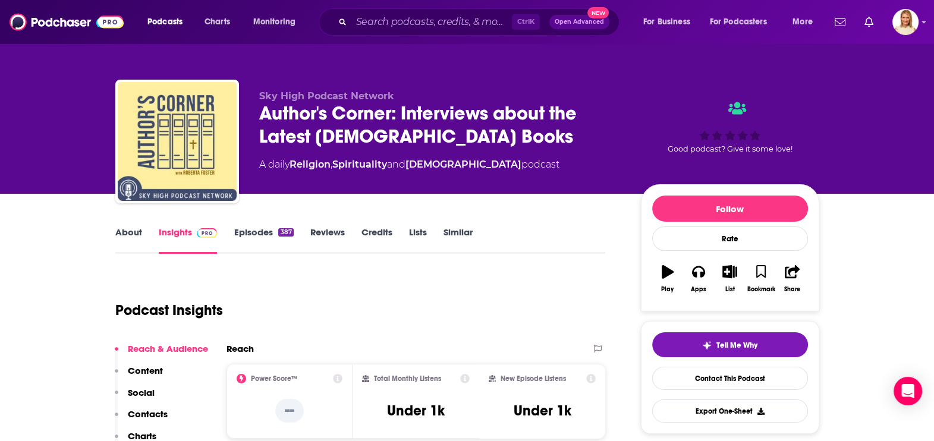
click at [118, 235] on link "About" at bounding box center [128, 239] width 27 height 27
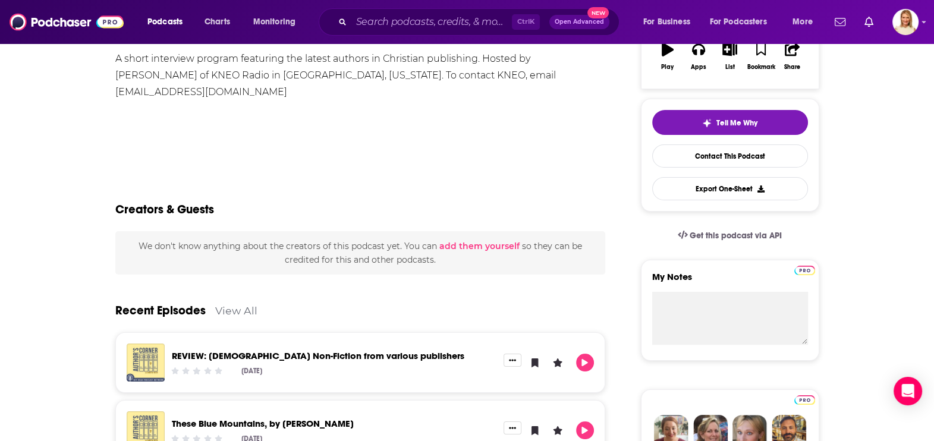
scroll to position [223, 0]
click at [788, 150] on link "Contact This Podcast" at bounding box center [730, 155] width 156 height 23
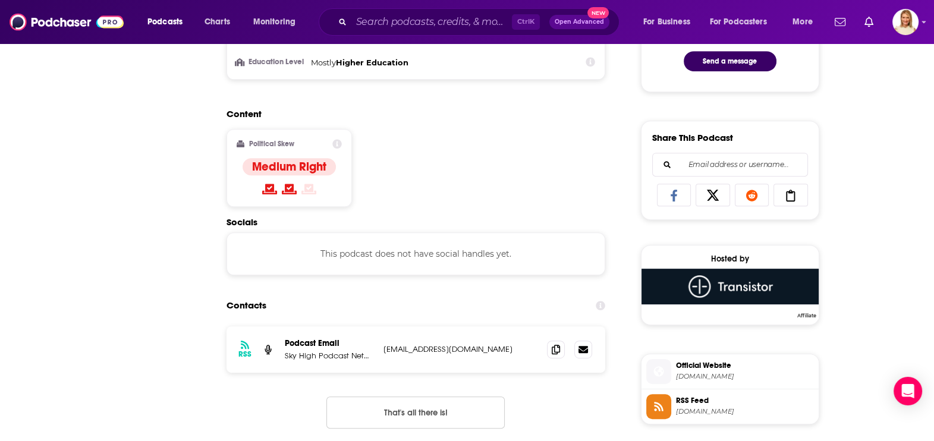
scroll to position [74, 0]
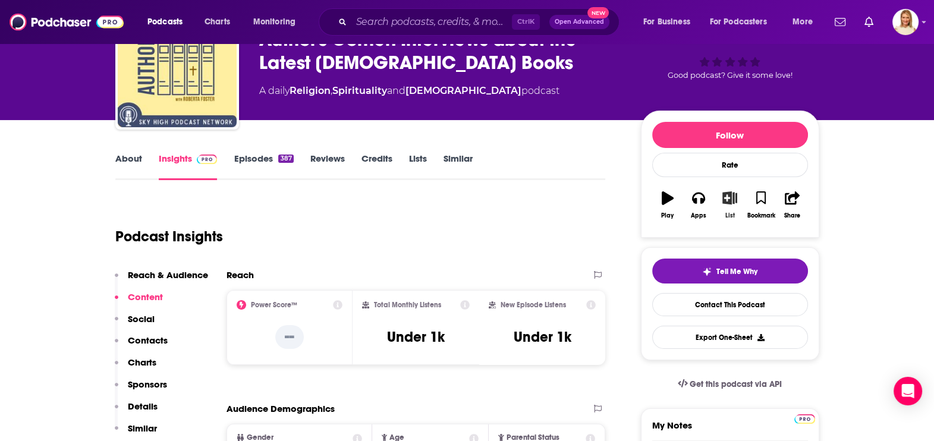
click at [726, 199] on icon "button" at bounding box center [729, 197] width 15 height 13
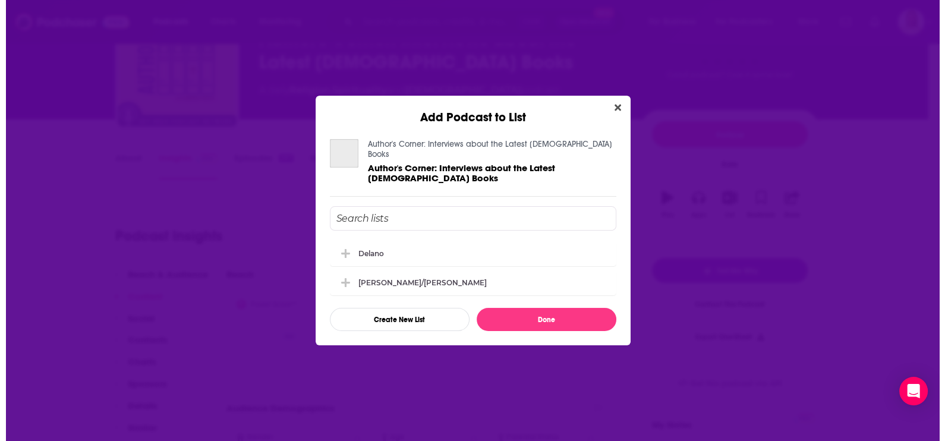
scroll to position [0, 0]
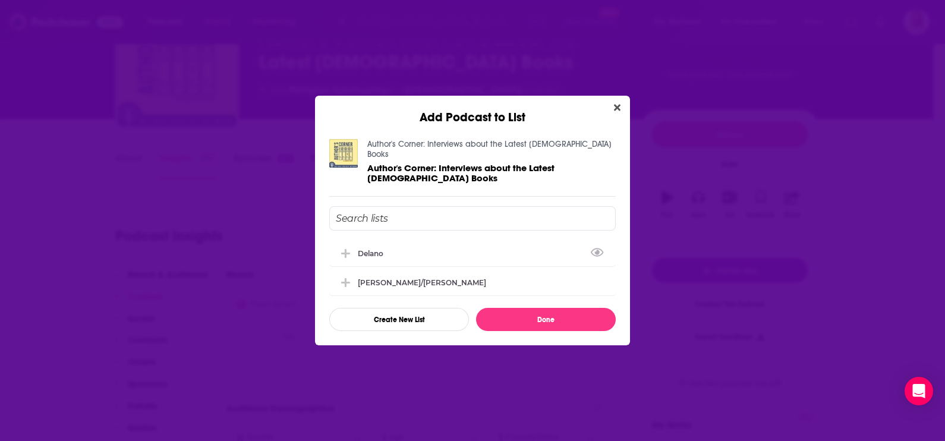
click at [429, 244] on div "Delano" at bounding box center [472, 253] width 286 height 26
click at [553, 316] on button "Done" at bounding box center [546, 319] width 140 height 23
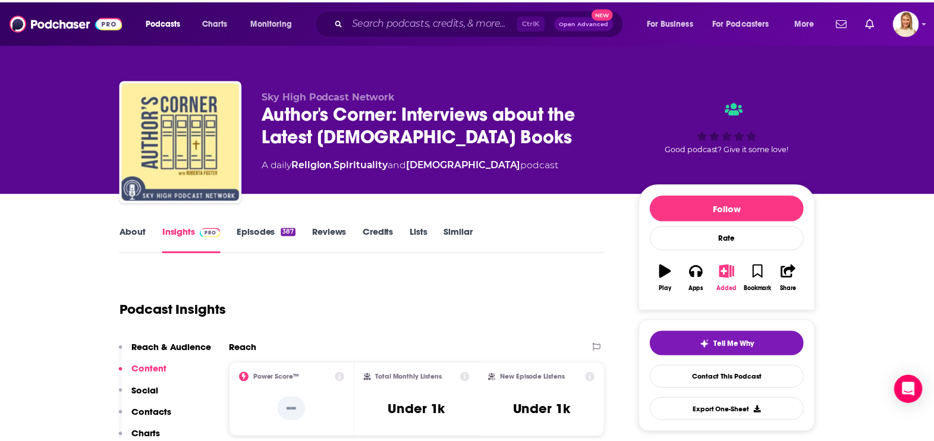
scroll to position [74, 0]
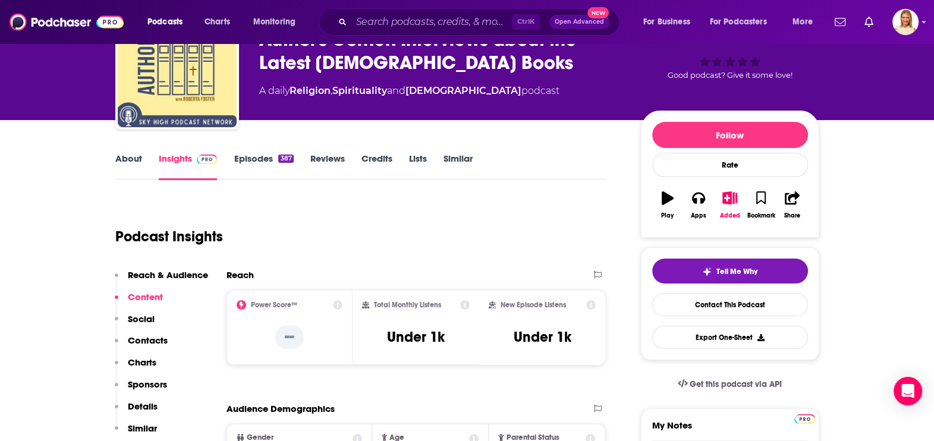
click at [134, 156] on link "About" at bounding box center [128, 166] width 27 height 27
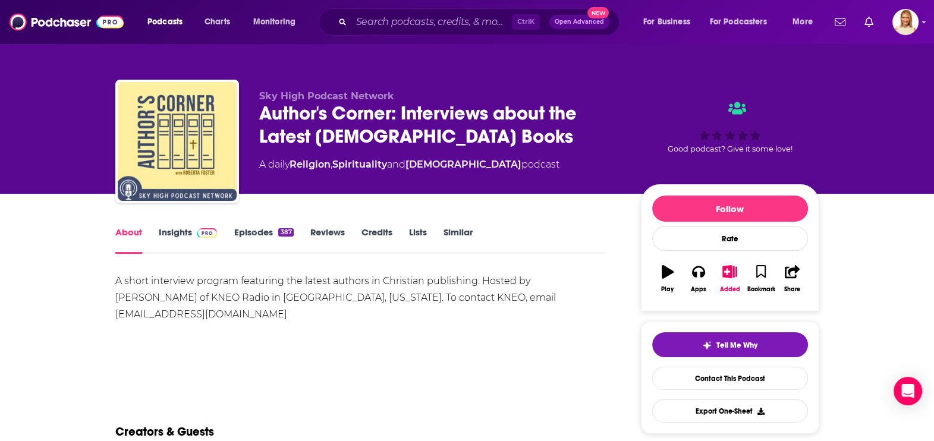
click at [267, 226] on link "Episodes 387" at bounding box center [263, 239] width 59 height 27
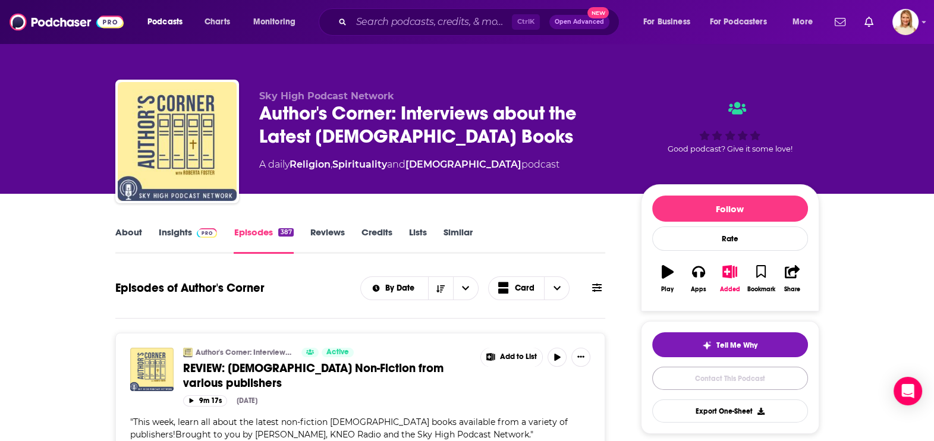
click at [751, 370] on link "Contact This Podcast" at bounding box center [730, 378] width 156 height 23
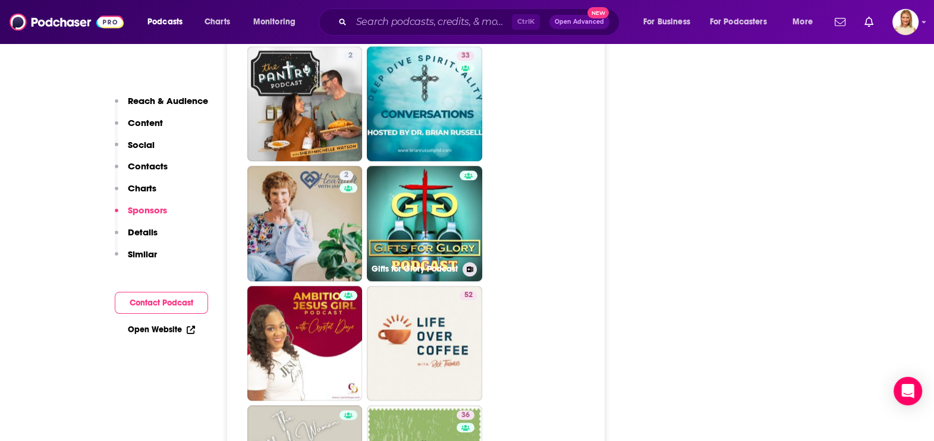
scroll to position [1778, 0]
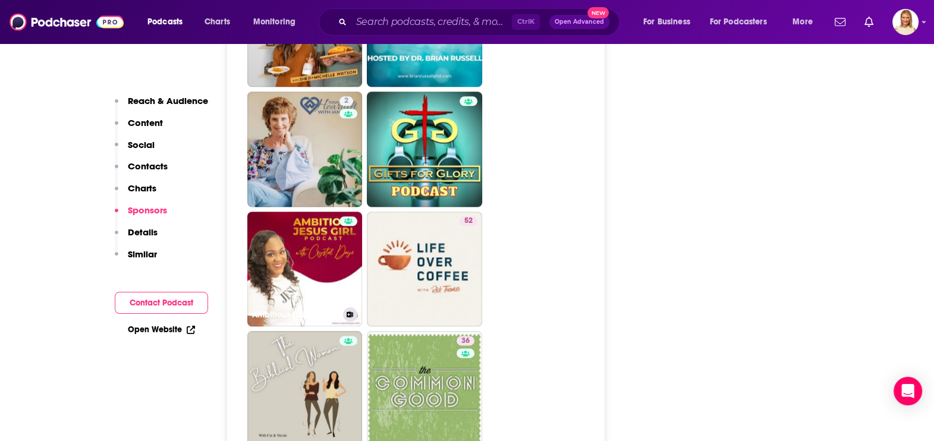
click at [326, 261] on link "Ambitious [DEMOGRAPHIC_DATA] Girl Podcast" at bounding box center [304, 269] width 115 height 115
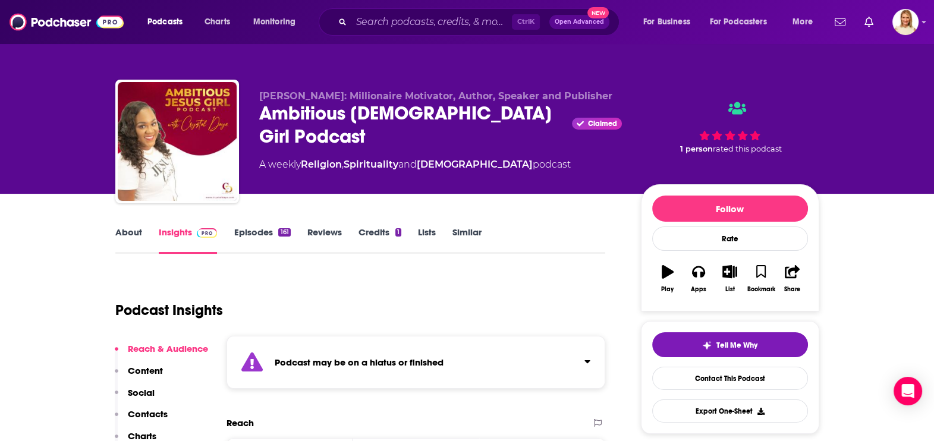
type input "[URL][DOMAIN_NAME]"
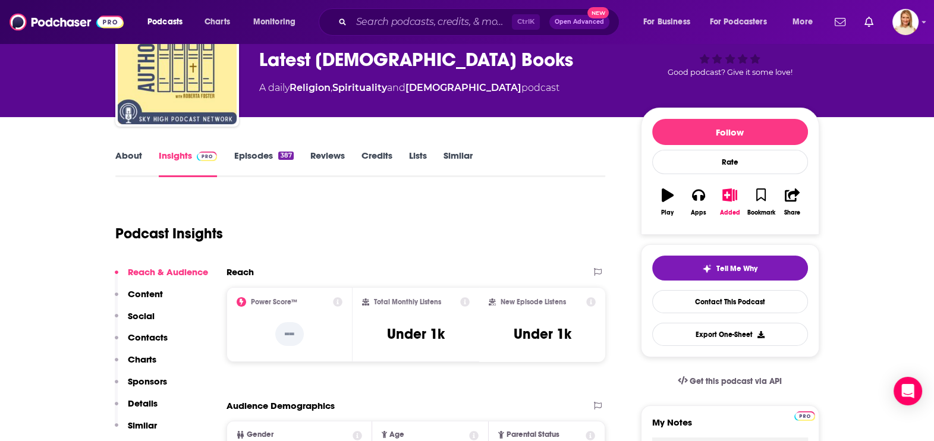
scroll to position [74, 0]
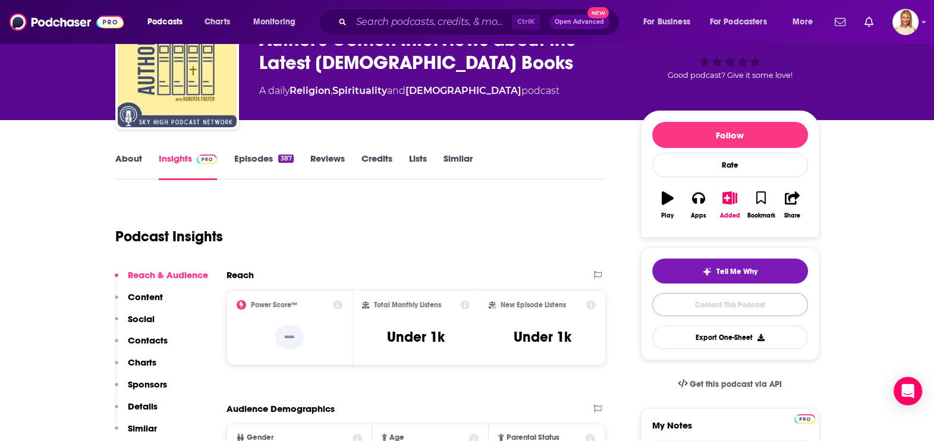
click at [724, 297] on link "Contact This Podcast" at bounding box center [730, 304] width 156 height 23
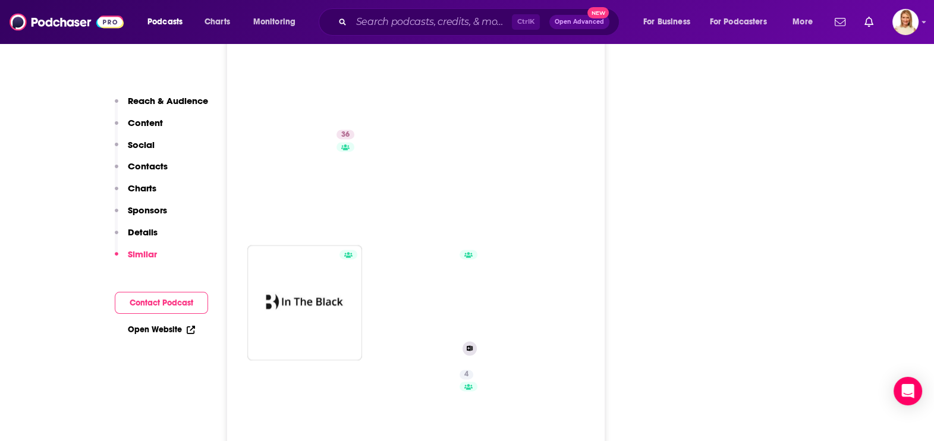
scroll to position [1704, 0]
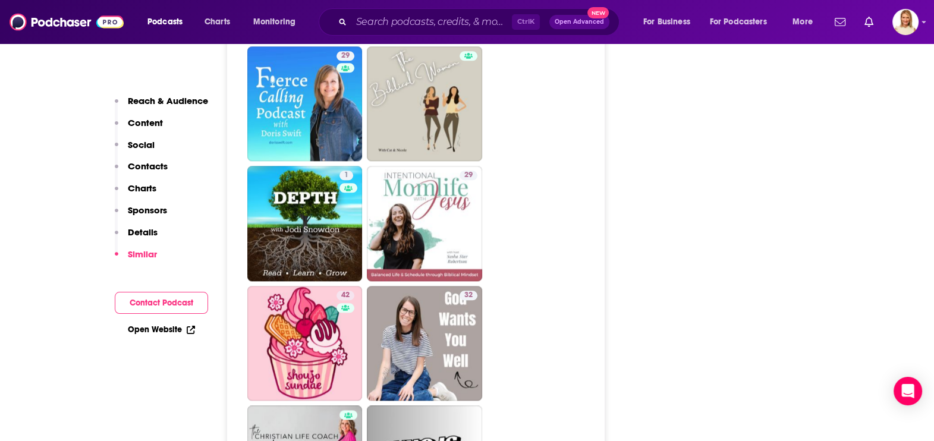
click at [160, 300] on button "Contact Podcast" at bounding box center [161, 303] width 93 height 22
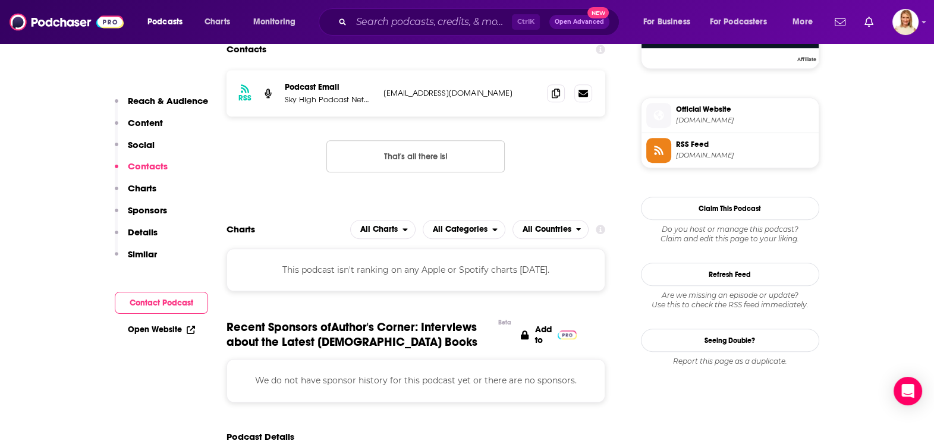
scroll to position [796, 0]
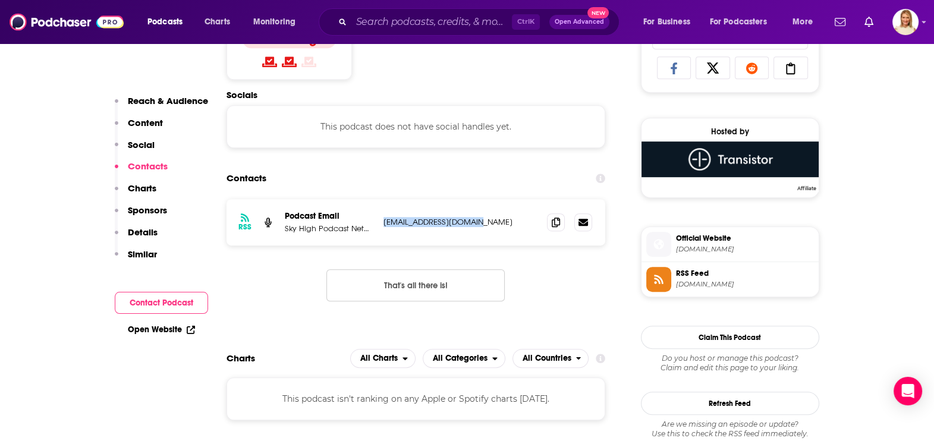
drag, startPoint x: 474, startPoint y: 220, endPoint x: 381, endPoint y: 223, distance: 93.4
click at [381, 223] on div "RSS Podcast Email Sky High Podcast Network [EMAIL_ADDRESS][DOMAIN_NAME] [EMAIL_…" at bounding box center [415, 222] width 379 height 46
copy p "[EMAIL_ADDRESS][DOMAIN_NAME]"
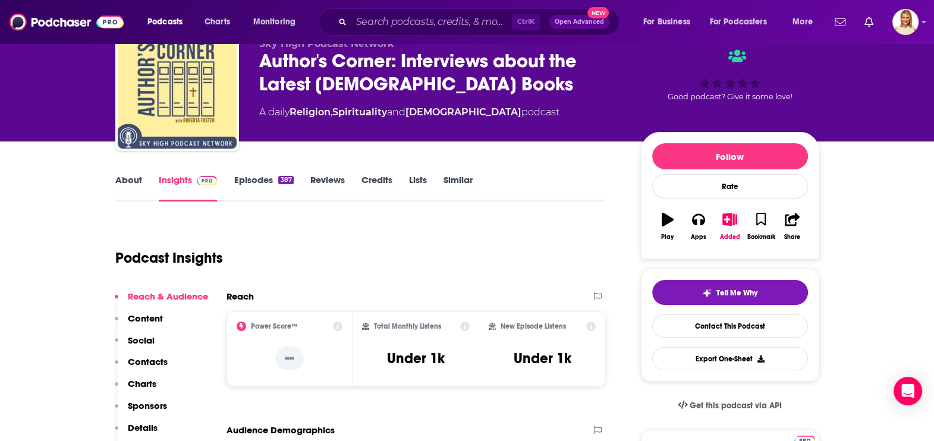
scroll to position [0, 0]
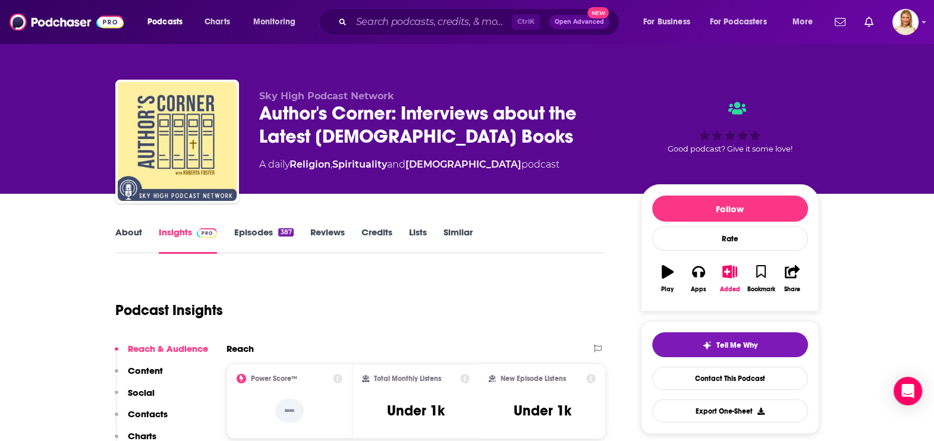
click at [133, 231] on link "About" at bounding box center [128, 239] width 27 height 27
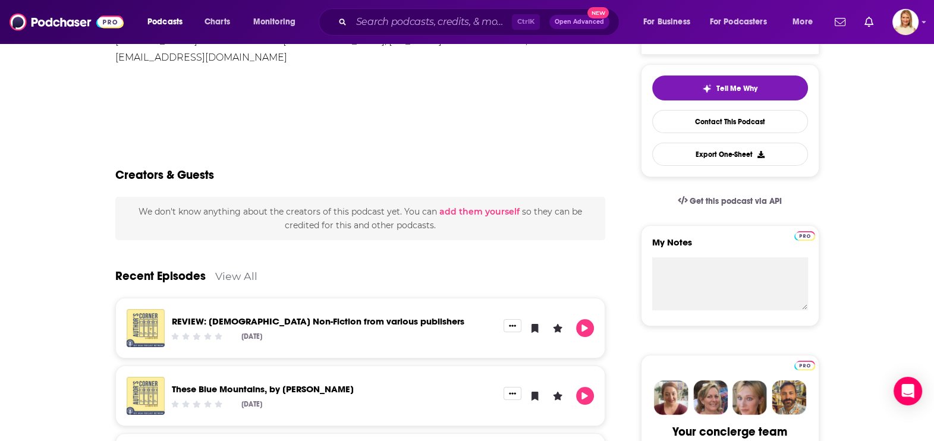
scroll to position [190, 0]
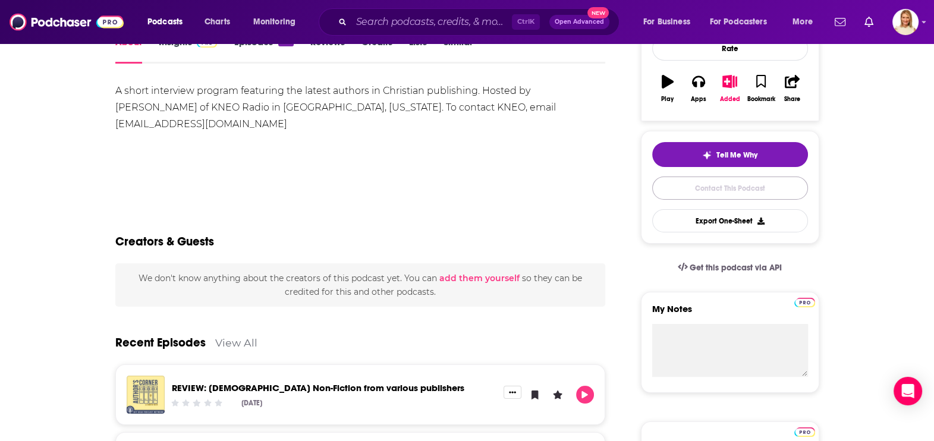
click at [748, 187] on link "Contact This Podcast" at bounding box center [730, 187] width 156 height 23
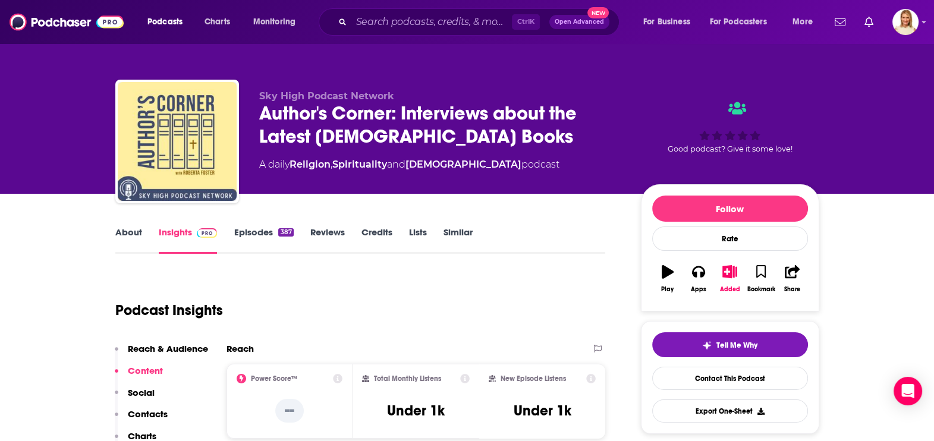
click at [128, 233] on link "About" at bounding box center [128, 239] width 27 height 27
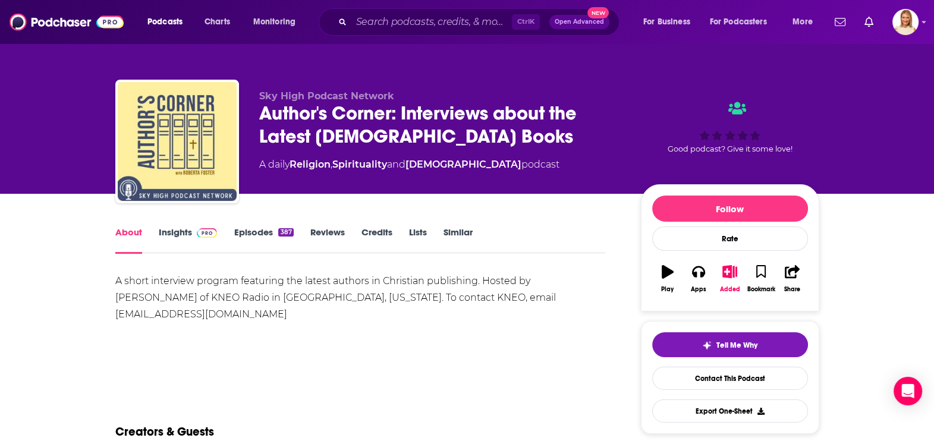
click at [907, 23] on img "Logged in as leannebush" at bounding box center [905, 22] width 26 height 26
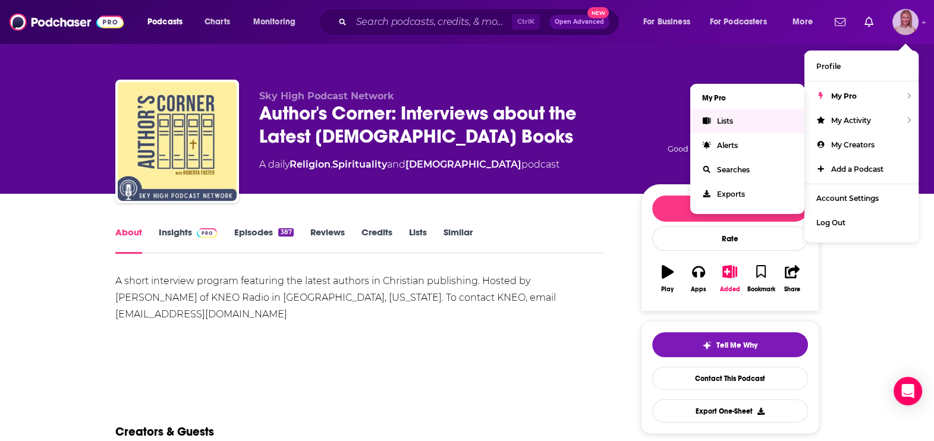
click at [748, 118] on link "Lists" at bounding box center [747, 121] width 114 height 24
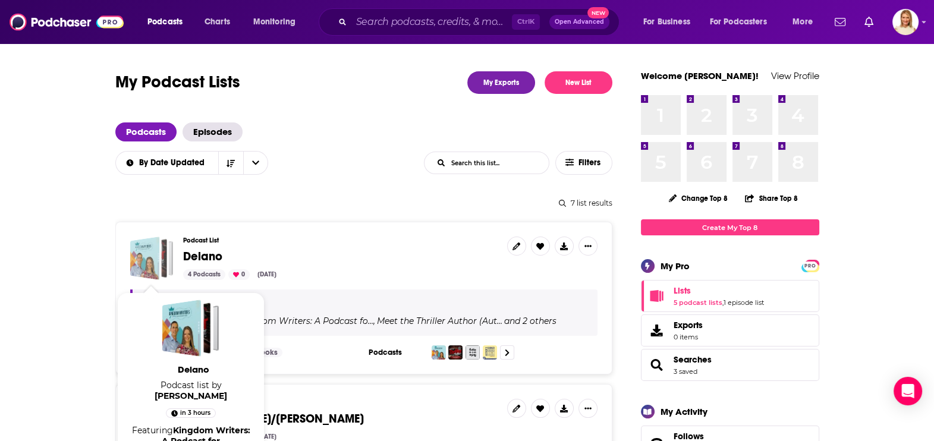
click at [149, 254] on div "Delano" at bounding box center [145, 258] width 30 height 43
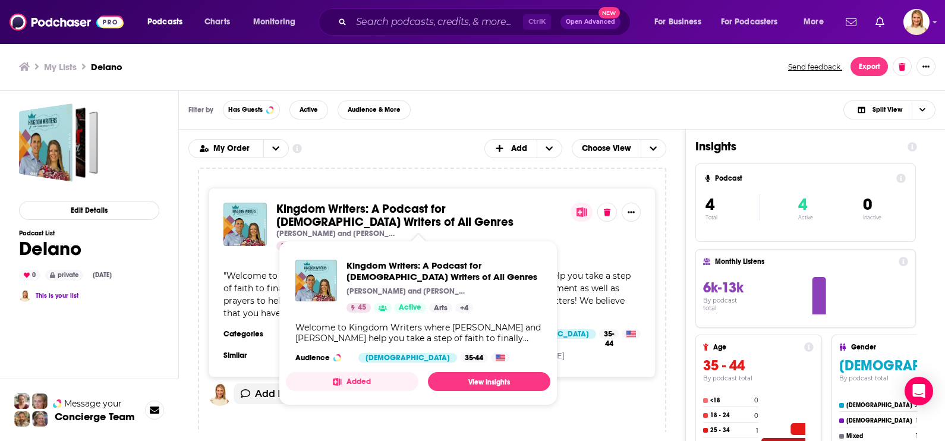
click at [424, 210] on span "Kingdom Writers: A Podcast for [DEMOGRAPHIC_DATA] Writers of All Genres" at bounding box center [394, 215] width 237 height 28
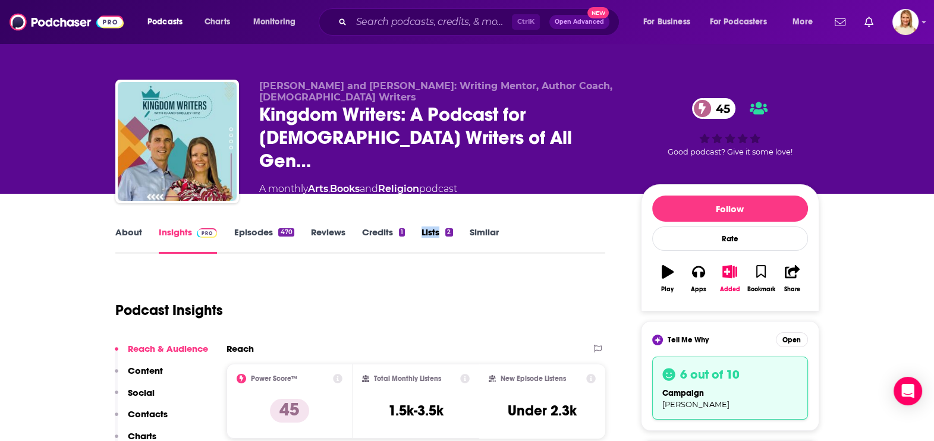
click at [138, 227] on link "About" at bounding box center [128, 239] width 27 height 27
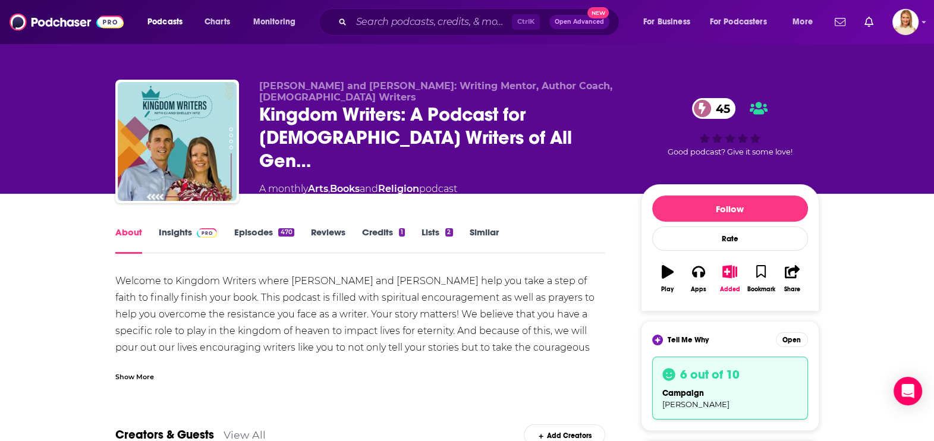
click at [141, 375] on div "Show More" at bounding box center [134, 375] width 39 height 11
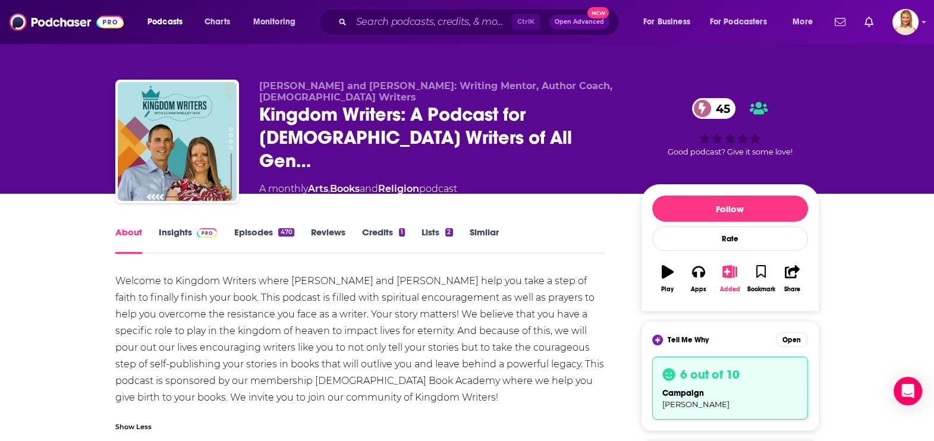
click at [725, 267] on icon "button" at bounding box center [729, 271] width 15 height 13
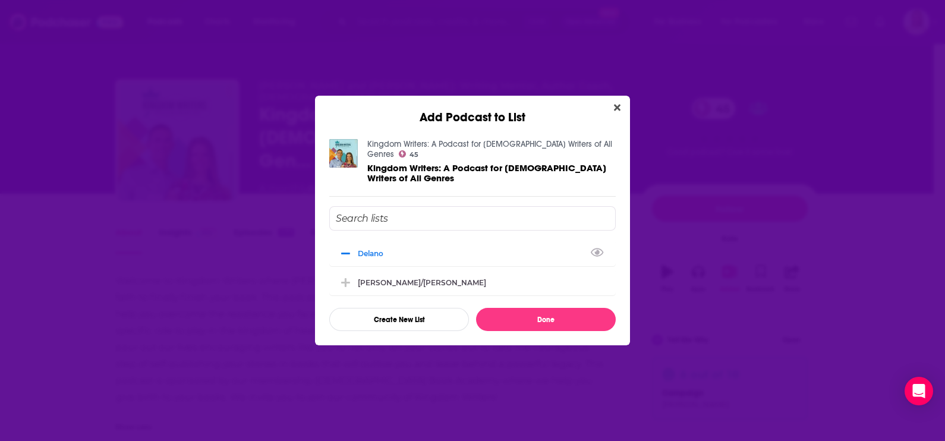
click at [349, 248] on icon "Add Podcast To List" at bounding box center [345, 253] width 9 height 11
click at [513, 311] on button "Done" at bounding box center [546, 319] width 140 height 23
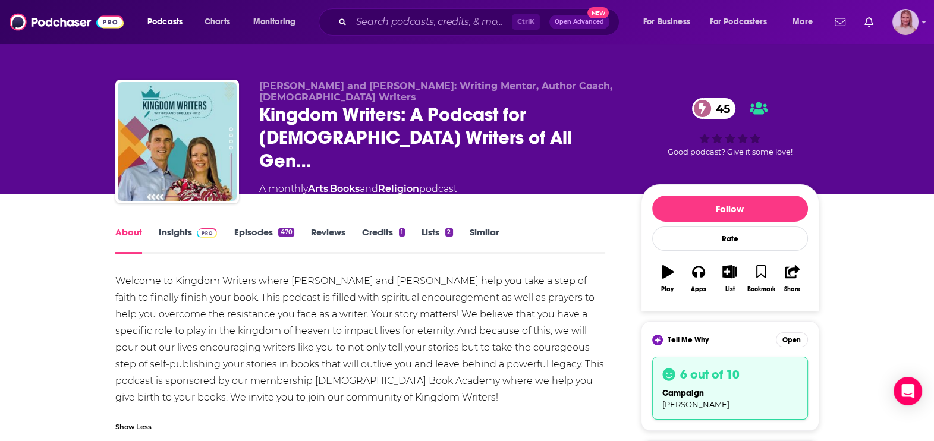
click at [900, 23] on img "Logged in as leannebush" at bounding box center [905, 22] width 26 height 26
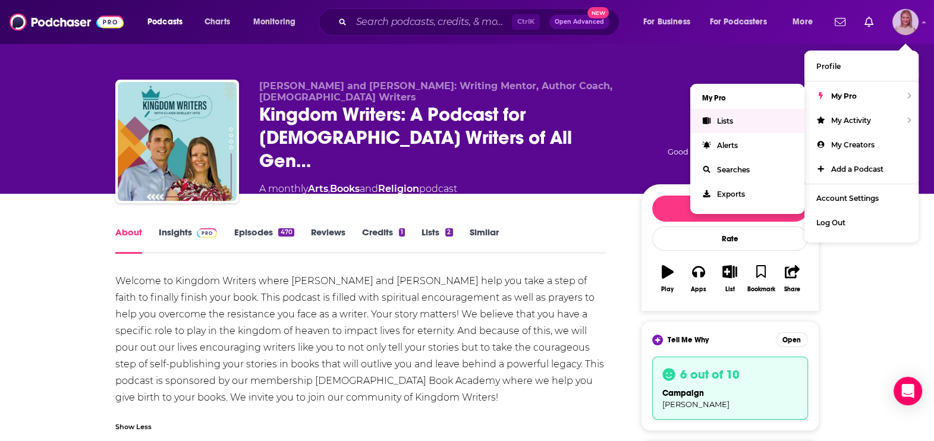
click at [740, 111] on link "Lists" at bounding box center [747, 121] width 114 height 24
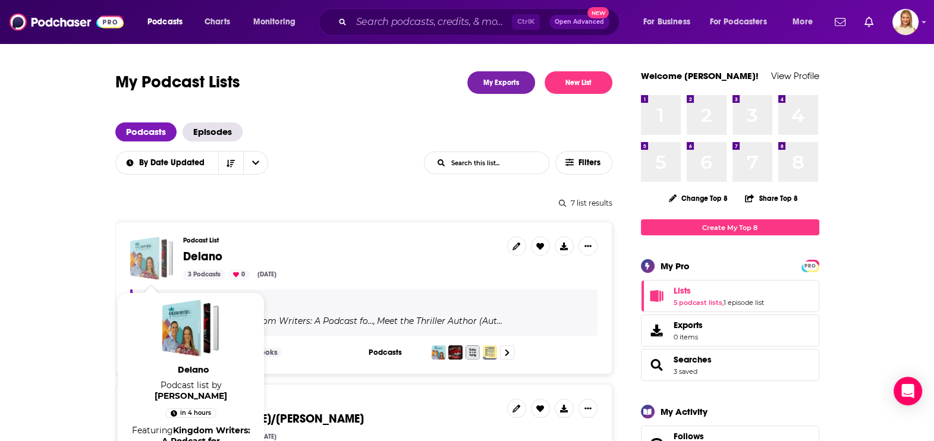
click at [140, 264] on div "Delano" at bounding box center [145, 258] width 30 height 43
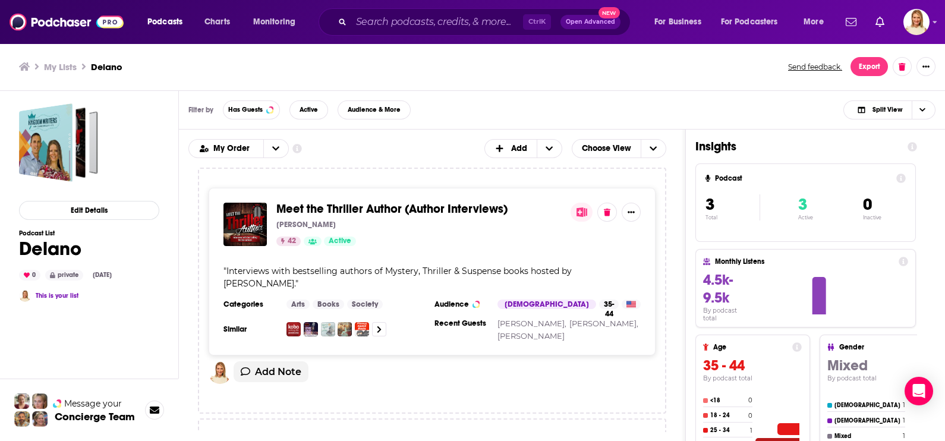
click at [401, 217] on div "Meet the Thriller Author (Author Interviews) [PERSON_NAME] 42 Active" at bounding box center [418, 224] width 285 height 43
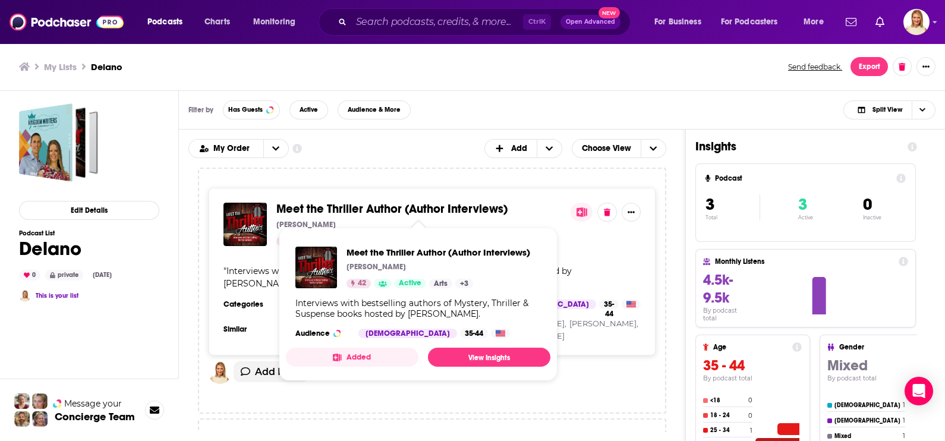
click at [359, 207] on span "Meet the Thriller Author (Author Interviews)" at bounding box center [391, 208] width 231 height 15
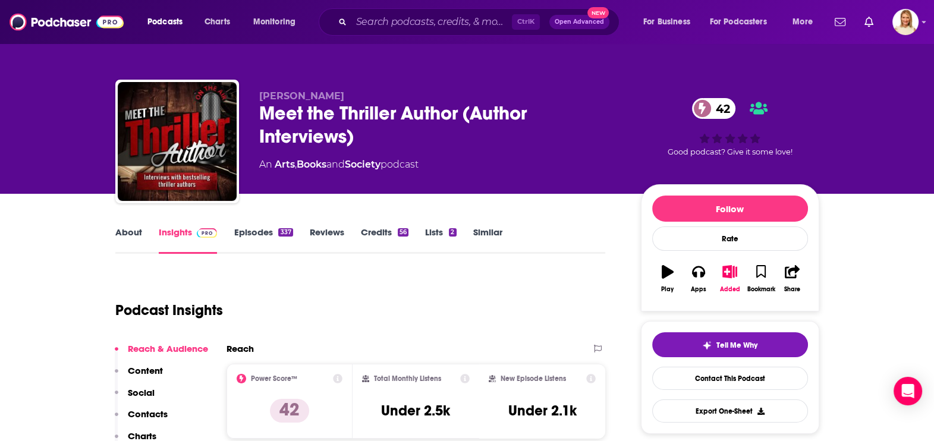
click at [137, 231] on link "About" at bounding box center [128, 239] width 27 height 27
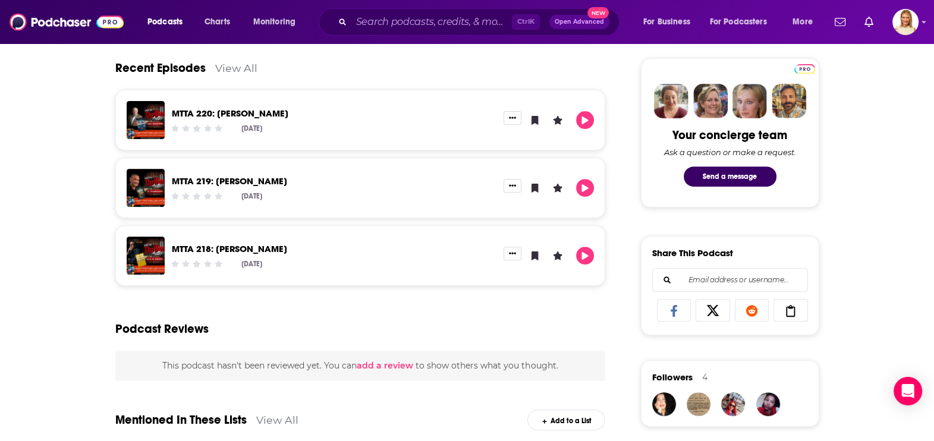
scroll to position [519, 0]
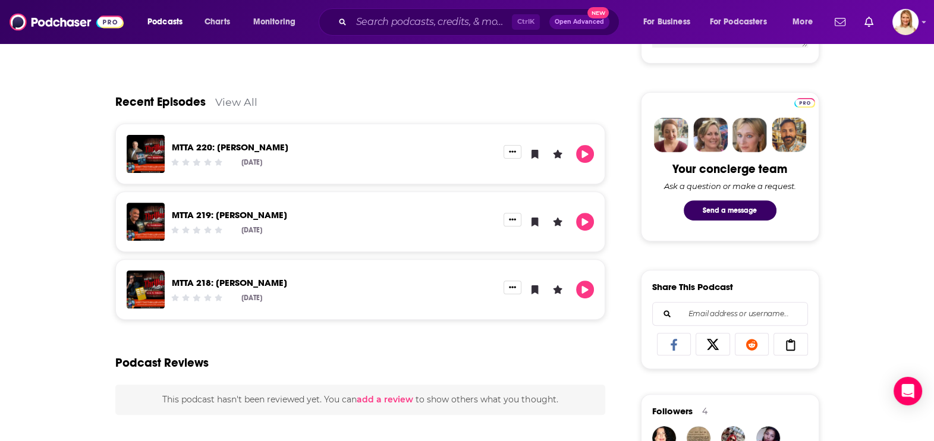
click at [238, 143] on link "MTTA 220: [PERSON_NAME]" at bounding box center [230, 146] width 116 height 11
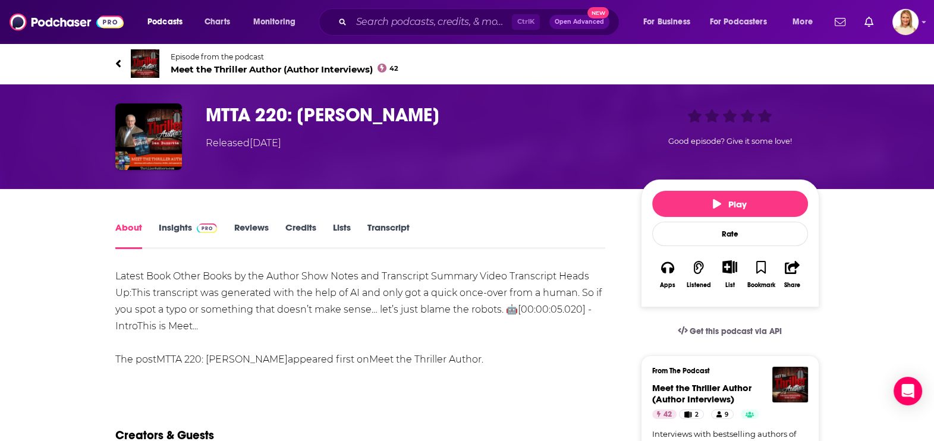
click at [244, 226] on link "Reviews" at bounding box center [251, 235] width 34 height 27
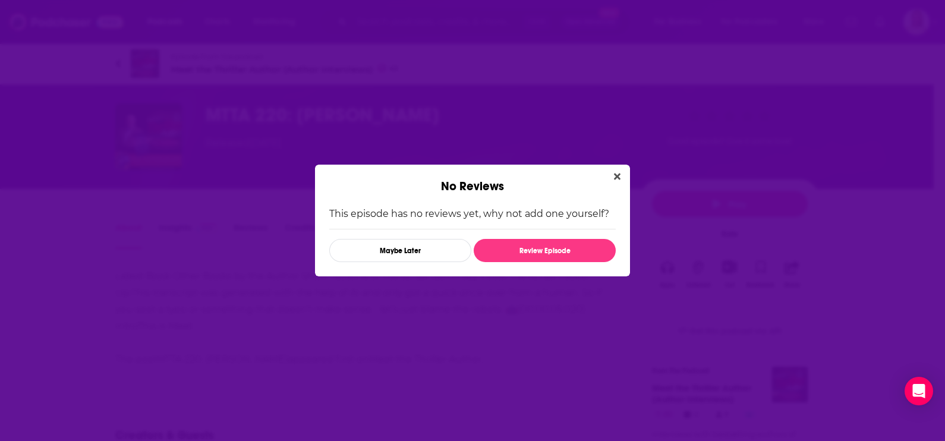
click at [615, 172] on icon "Close" at bounding box center [617, 177] width 7 height 10
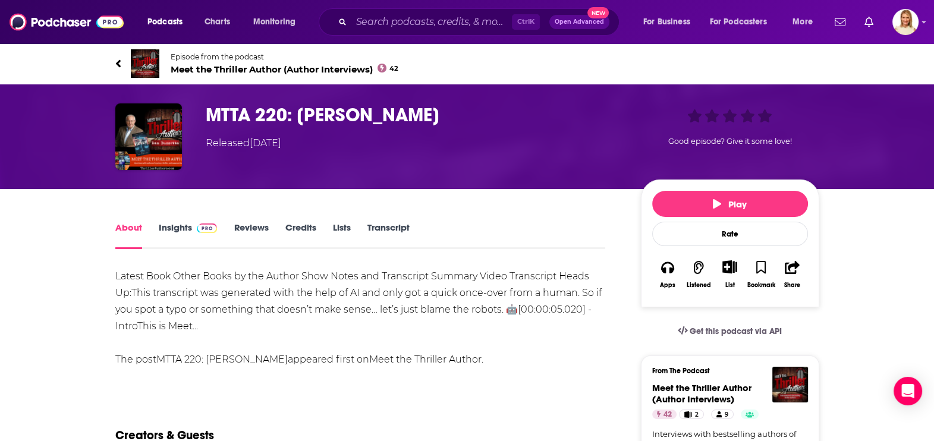
click at [179, 226] on link "Insights" at bounding box center [188, 235] width 59 height 27
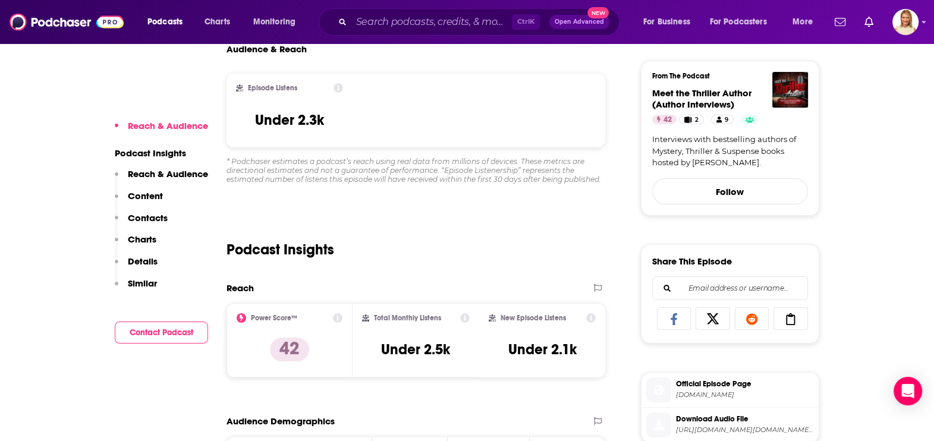
scroll to position [297, 0]
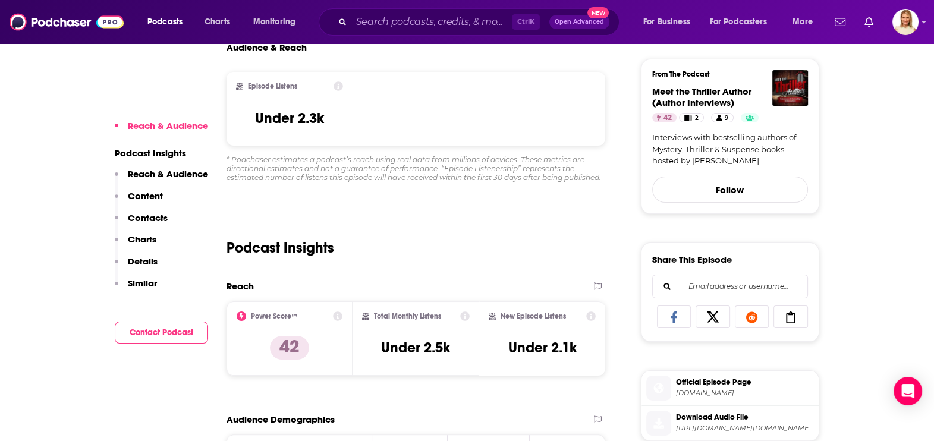
click at [131, 194] on p "Content" at bounding box center [145, 195] width 35 height 11
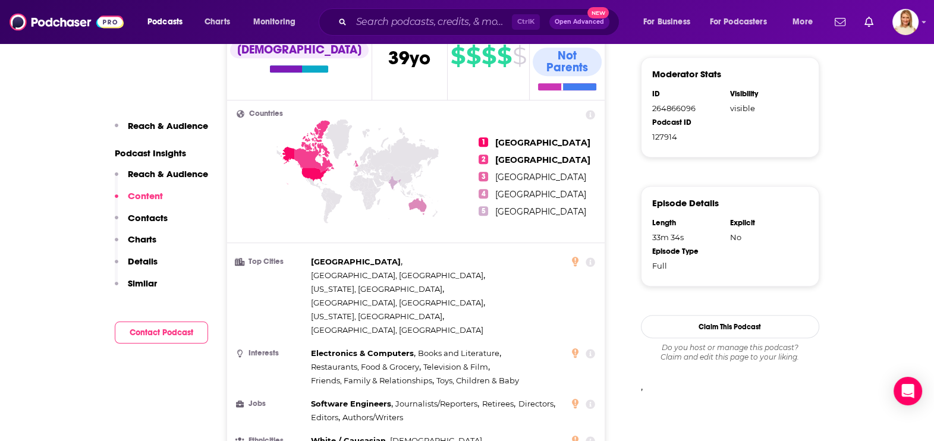
scroll to position [1007, 0]
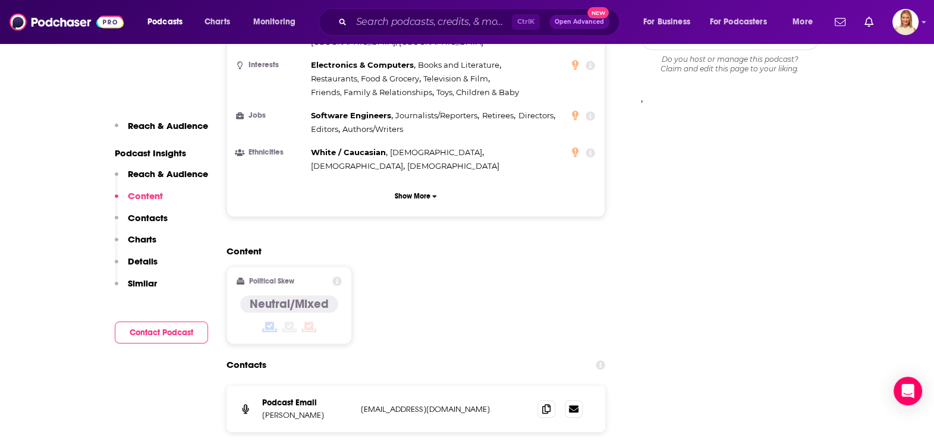
click at [147, 260] on p "Details" at bounding box center [143, 261] width 30 height 11
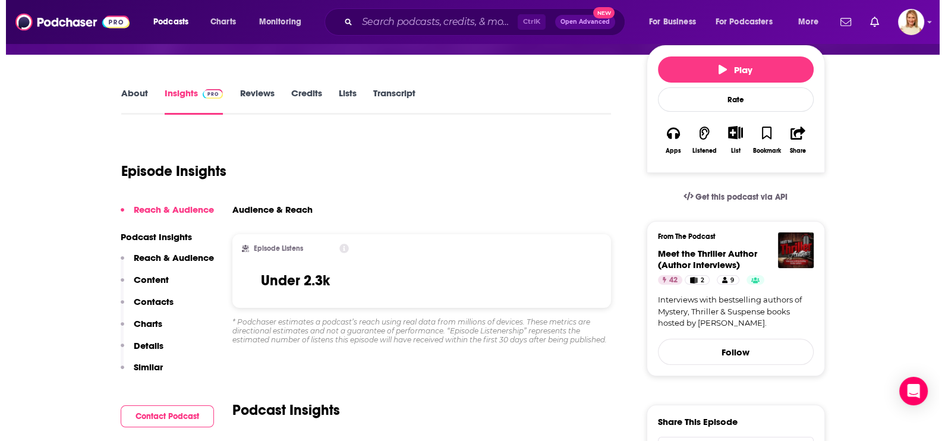
scroll to position [0, 0]
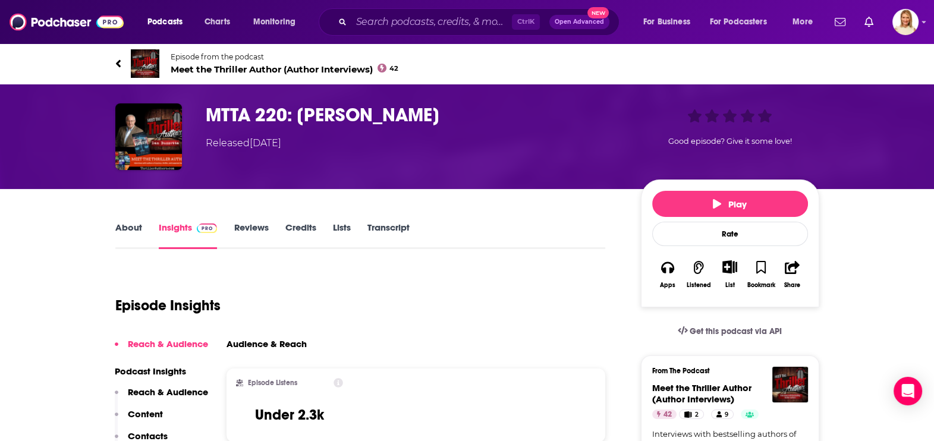
click at [374, 226] on link "Transcript" at bounding box center [388, 235] width 42 height 27
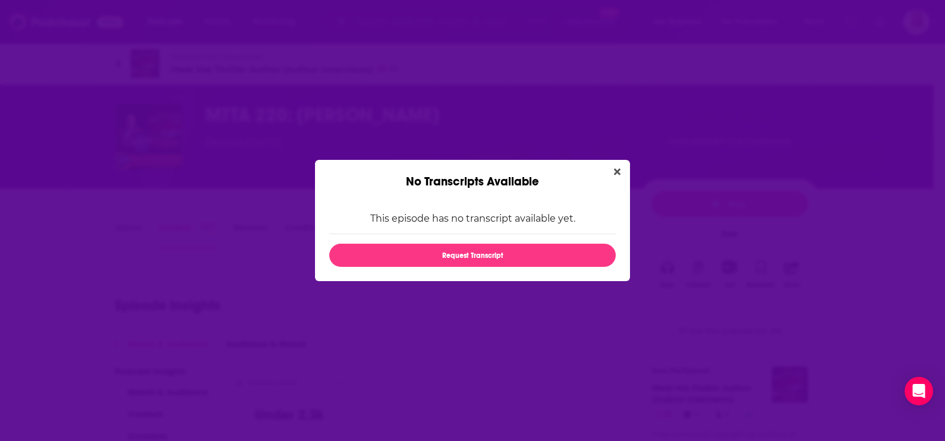
click at [614, 169] on icon "Close" at bounding box center [617, 172] width 7 height 10
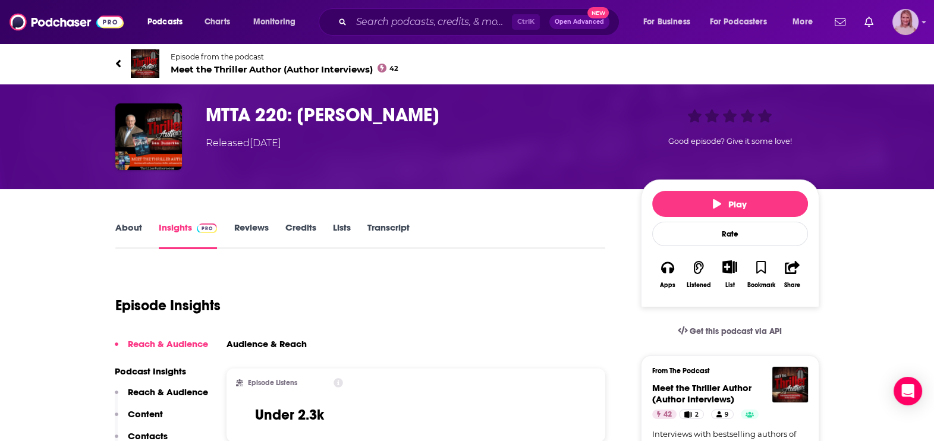
click at [904, 20] on img "Logged in as leannebush" at bounding box center [905, 22] width 26 height 26
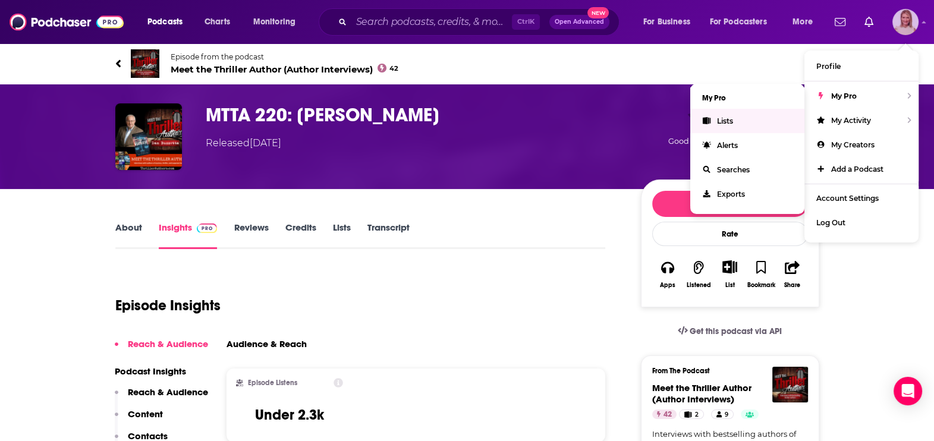
click at [718, 113] on link "Lists" at bounding box center [747, 121] width 114 height 24
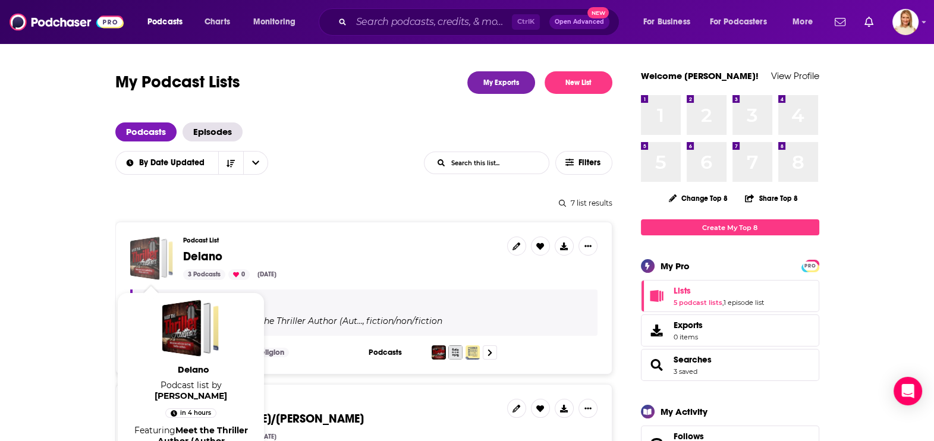
click at [152, 250] on div "Delano" at bounding box center [145, 258] width 30 height 43
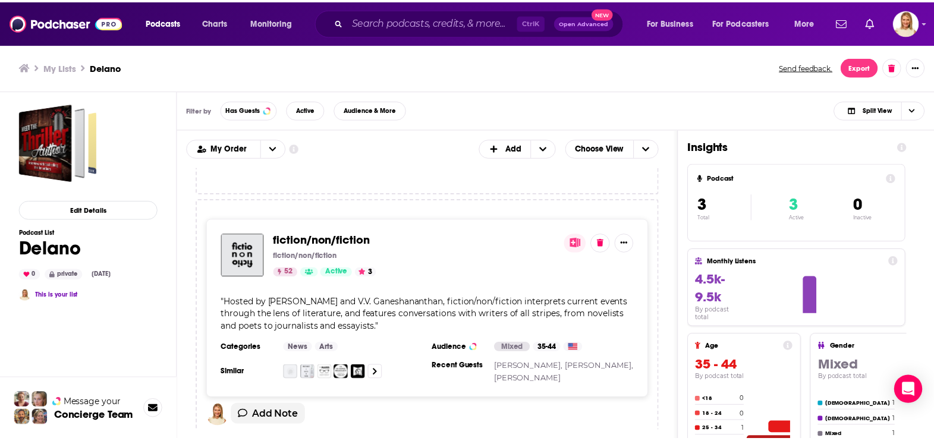
scroll to position [223, 0]
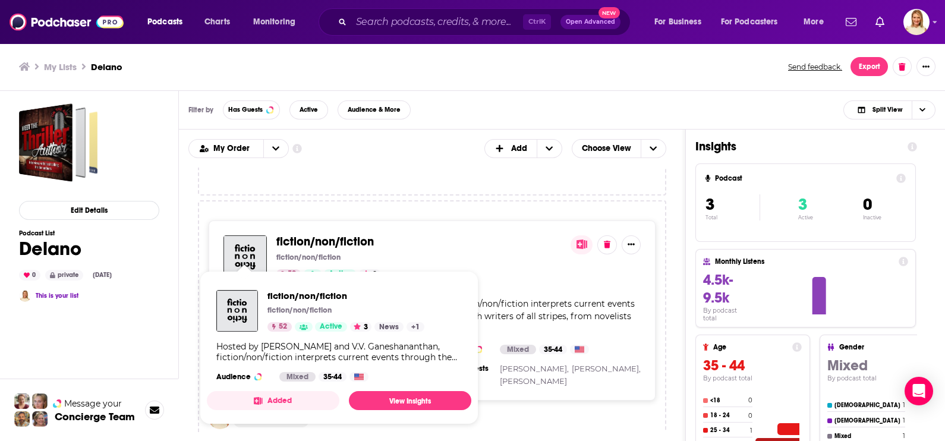
click at [261, 242] on img "fiction/non/fiction" at bounding box center [244, 256] width 43 height 43
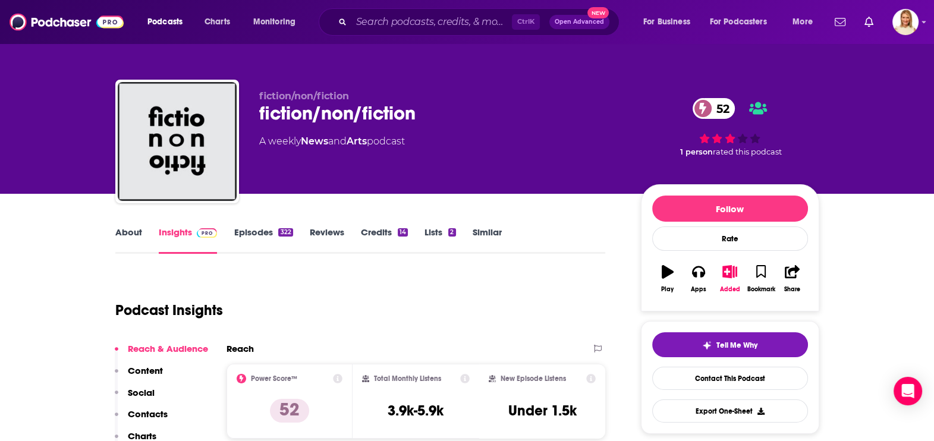
click at [261, 242] on link "Episodes 322" at bounding box center [263, 239] width 59 height 27
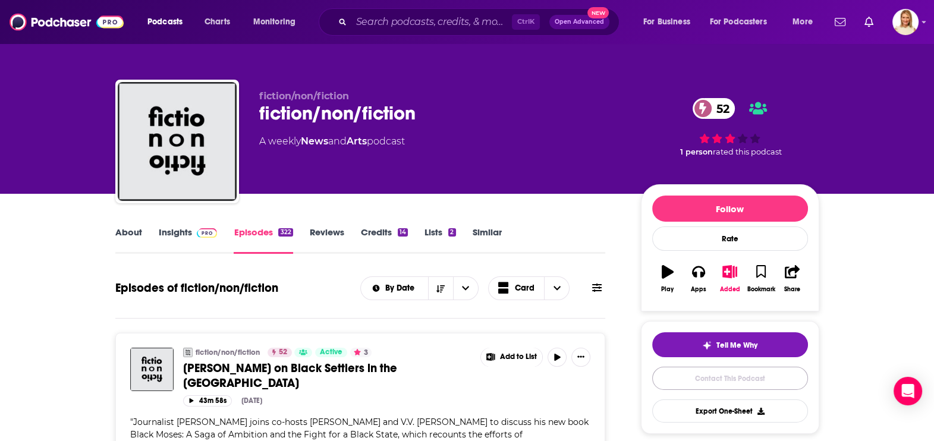
click at [740, 382] on link "Contact This Podcast" at bounding box center [730, 378] width 156 height 23
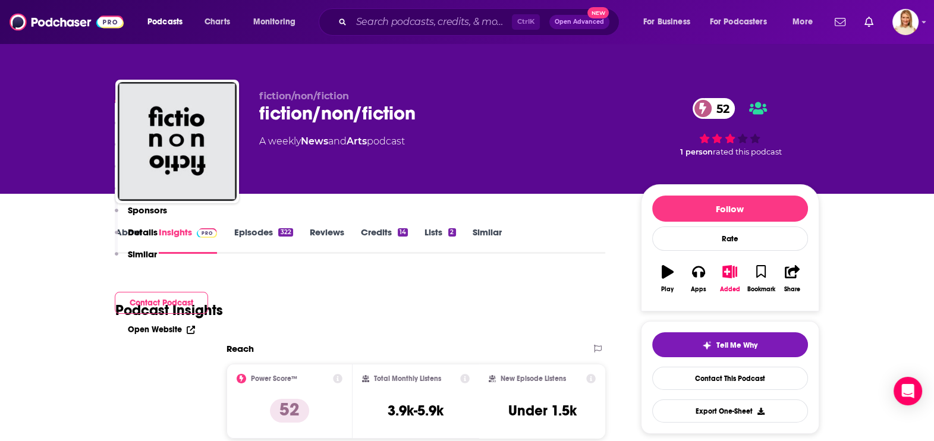
scroll to position [1115, 0]
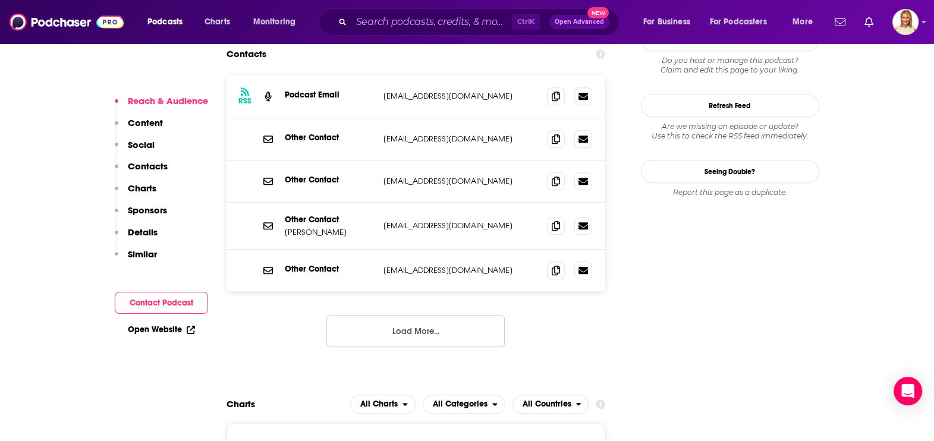
click at [189, 302] on button "Contact Podcast" at bounding box center [161, 303] width 93 height 22
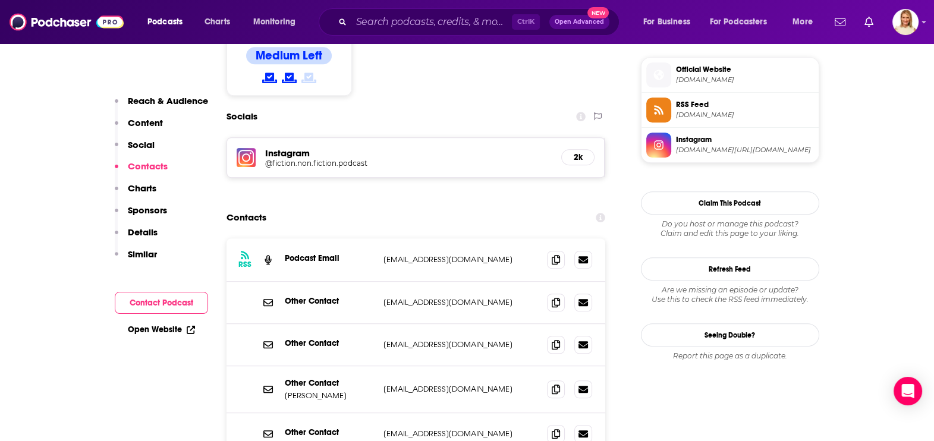
scroll to position [950, 0]
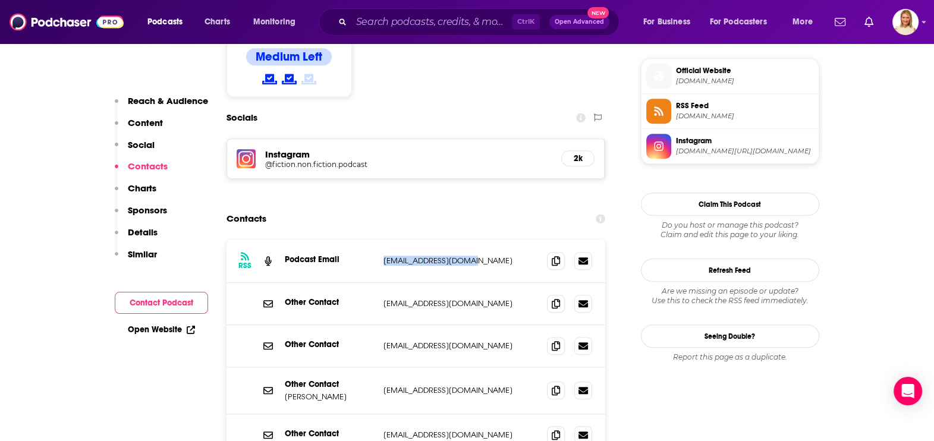
drag, startPoint x: 470, startPoint y: 216, endPoint x: 379, endPoint y: 223, distance: 91.2
click at [379, 239] on div "RSS Podcast Email [EMAIL_ADDRESS][DOMAIN_NAME] [EMAIL_ADDRESS][DOMAIN_NAME]" at bounding box center [415, 260] width 379 height 43
copy p "[EMAIL_ADDRESS][DOMAIN_NAME]"
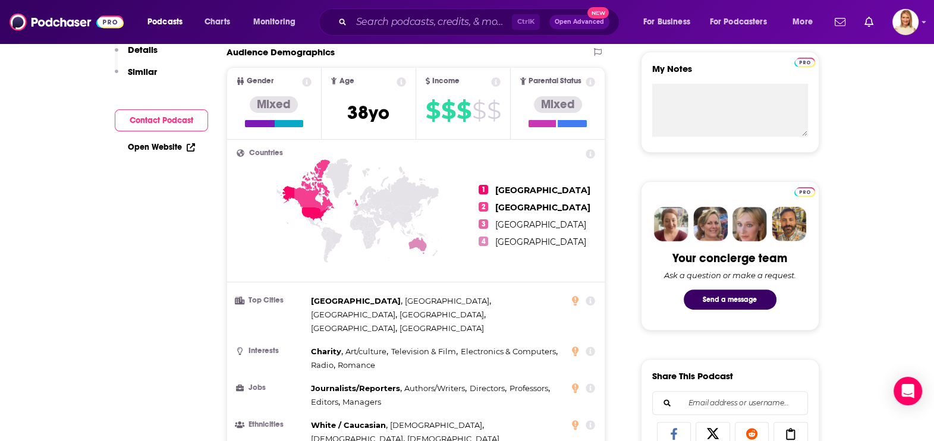
scroll to position [0, 0]
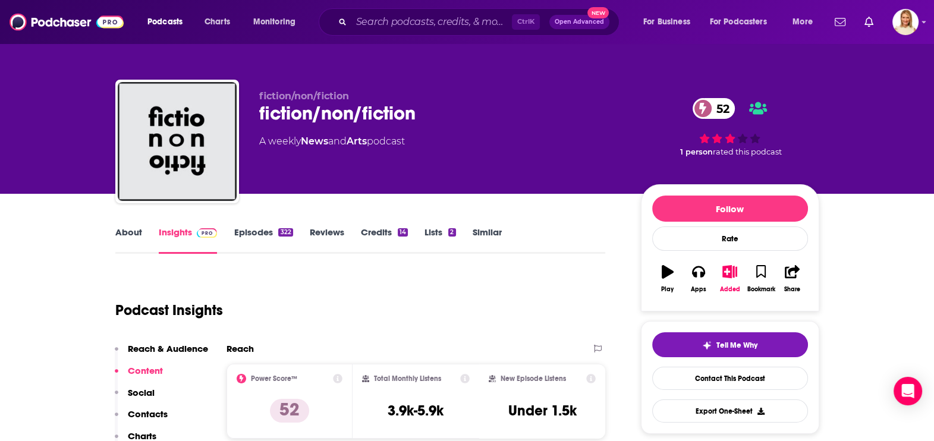
click at [124, 234] on link "About" at bounding box center [128, 239] width 27 height 27
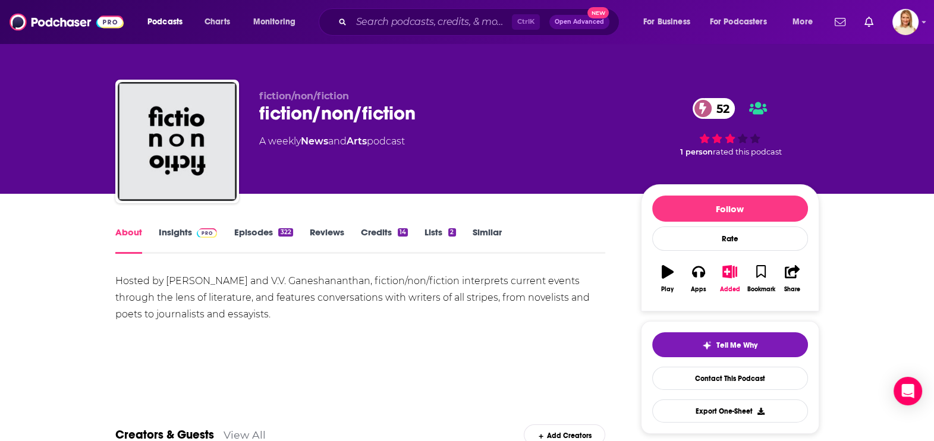
click at [267, 230] on link "Episodes 322" at bounding box center [263, 239] width 59 height 27
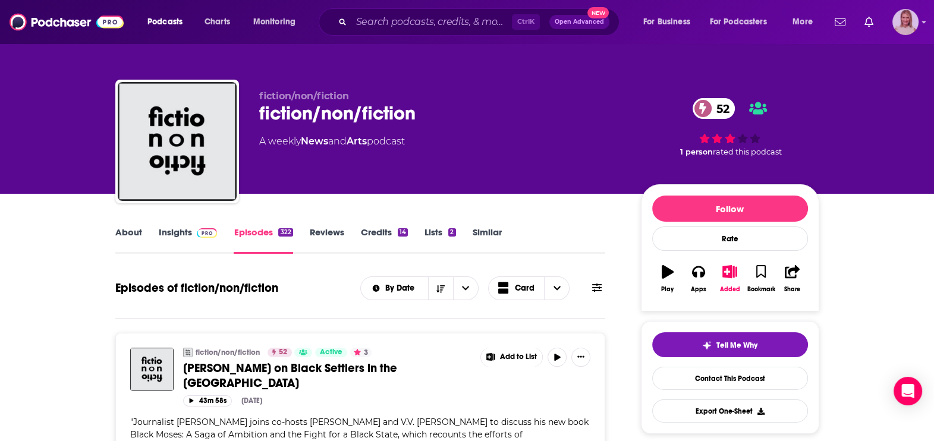
click at [900, 23] on img "Logged in as leannebush" at bounding box center [905, 22] width 26 height 26
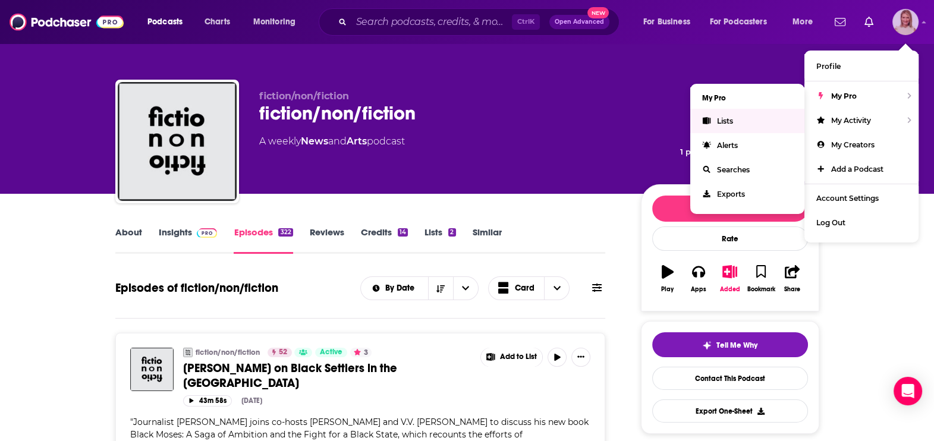
click at [737, 119] on link "Lists" at bounding box center [747, 121] width 114 height 24
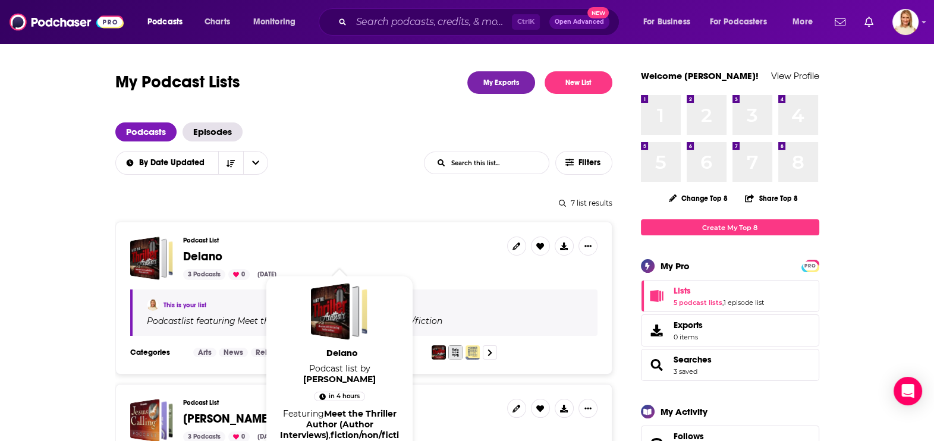
click at [204, 257] on span "Delano" at bounding box center [202, 256] width 39 height 15
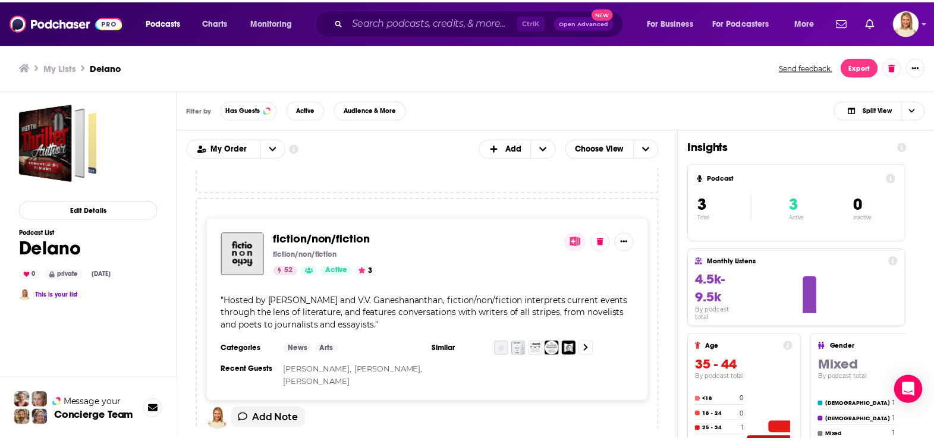
scroll to position [223, 0]
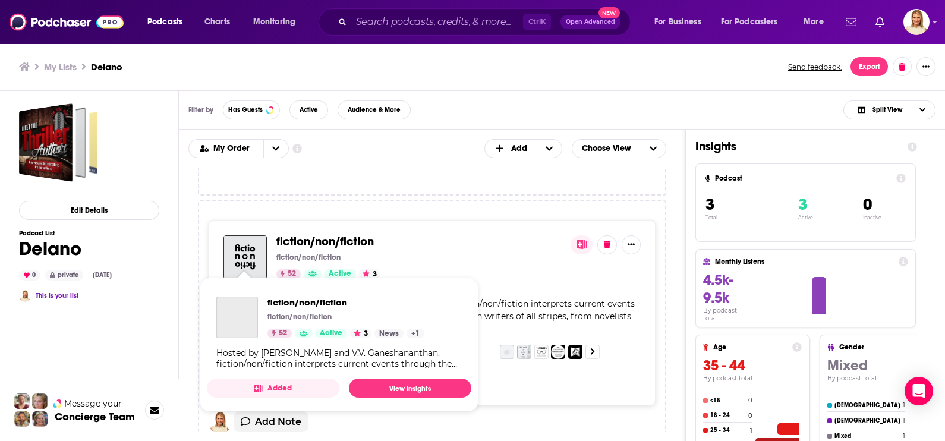
click at [247, 237] on img "fiction/non/fiction" at bounding box center [244, 256] width 43 height 43
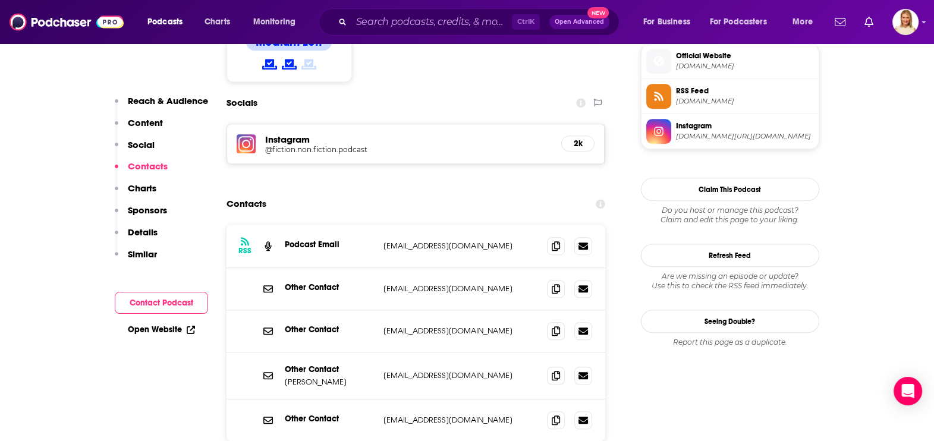
scroll to position [446, 0]
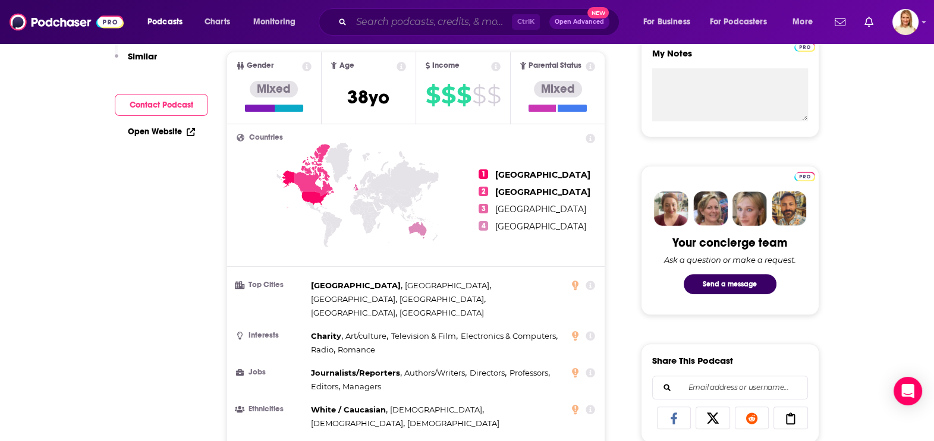
click at [382, 18] on input "Search podcasts, credits, & more..." at bounding box center [431, 21] width 160 height 19
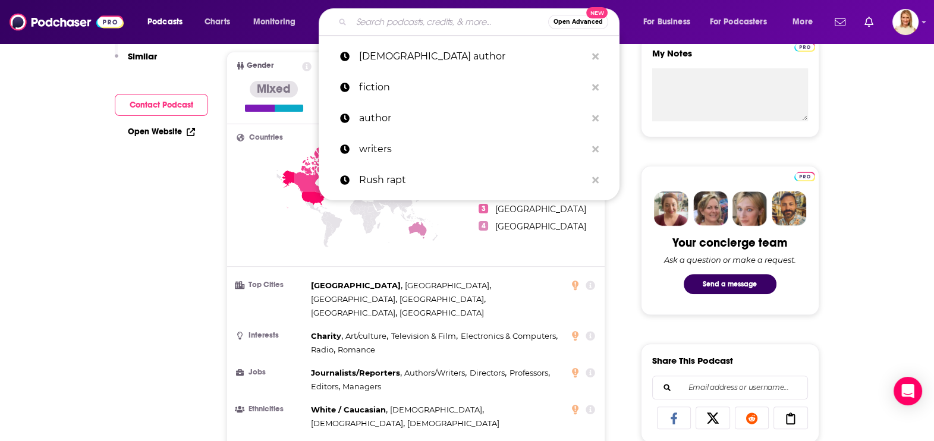
scroll to position [0, 0]
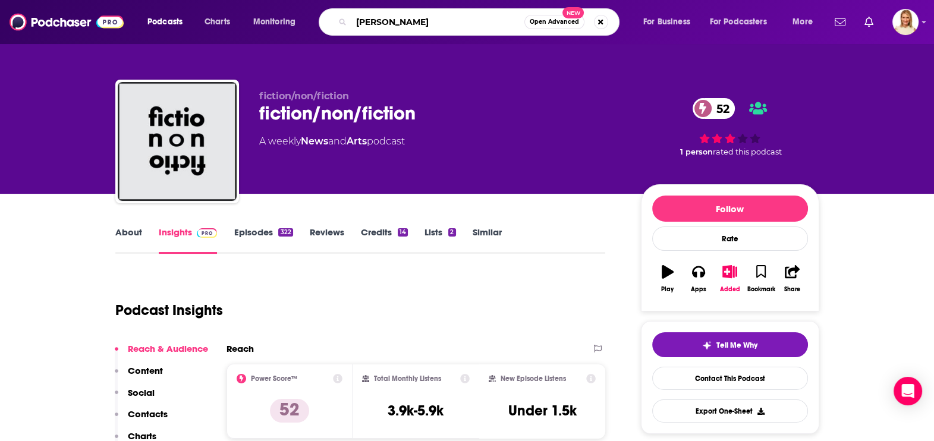
type input "[PERSON_NAME]"
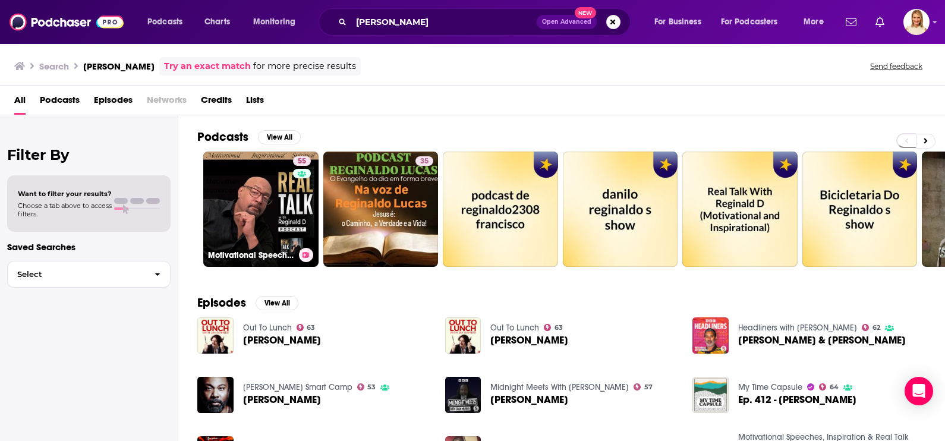
click at [252, 223] on link "55 Motivational Speeches, Inspiration & Real Talk with [PERSON_NAME] (Motivatio…" at bounding box center [260, 209] width 115 height 115
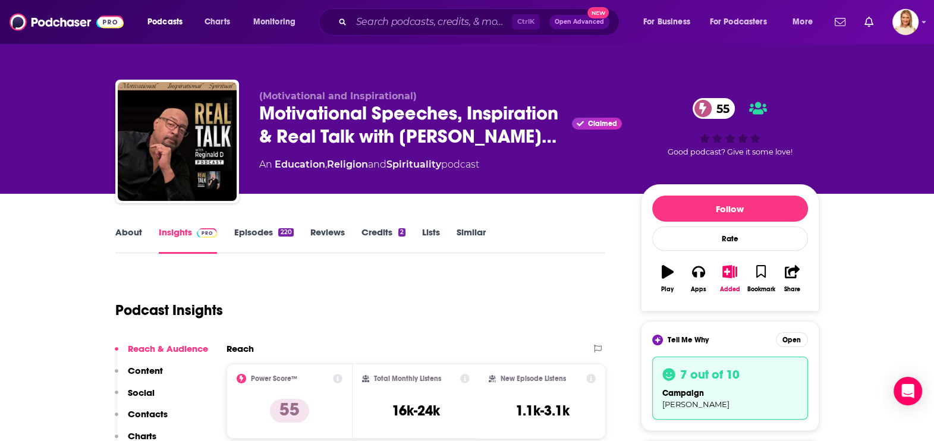
click at [125, 233] on link "About" at bounding box center [128, 239] width 27 height 27
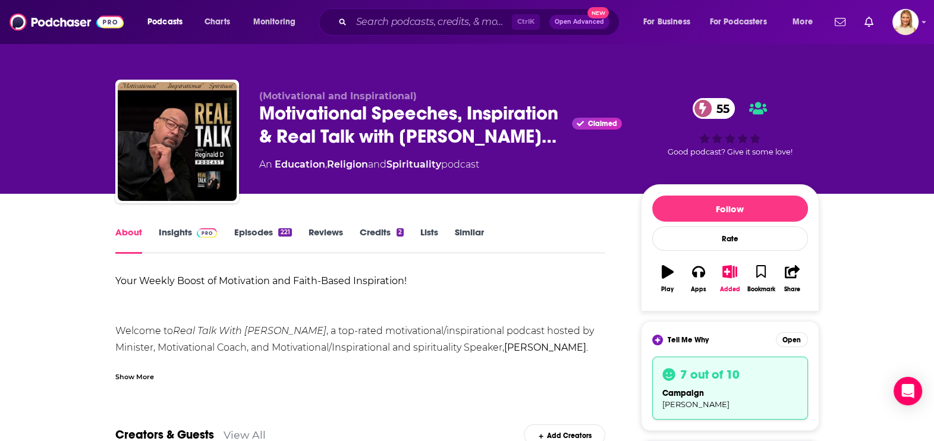
click at [146, 373] on div "Show More" at bounding box center [134, 375] width 39 height 11
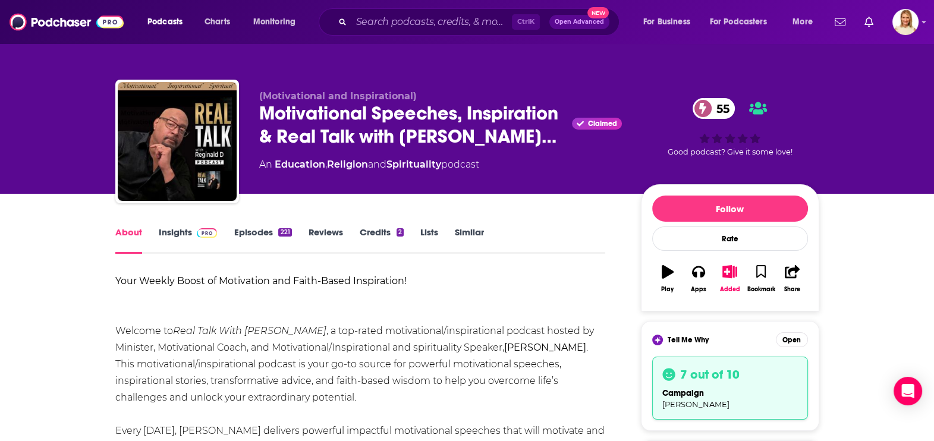
scroll to position [223, 0]
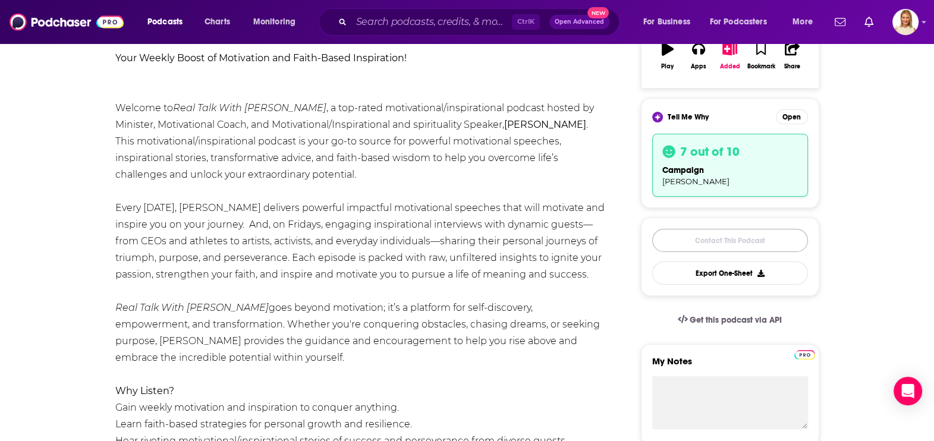
click at [738, 237] on link "Contact This Podcast" at bounding box center [730, 240] width 156 height 23
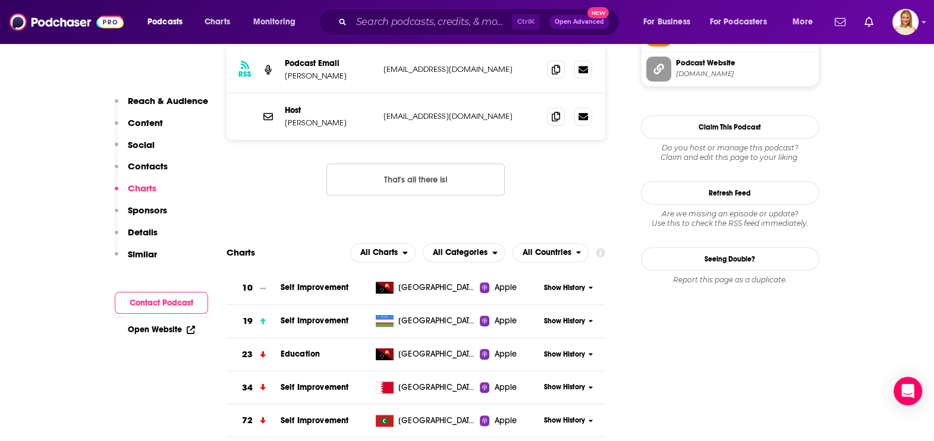
scroll to position [1120, 0]
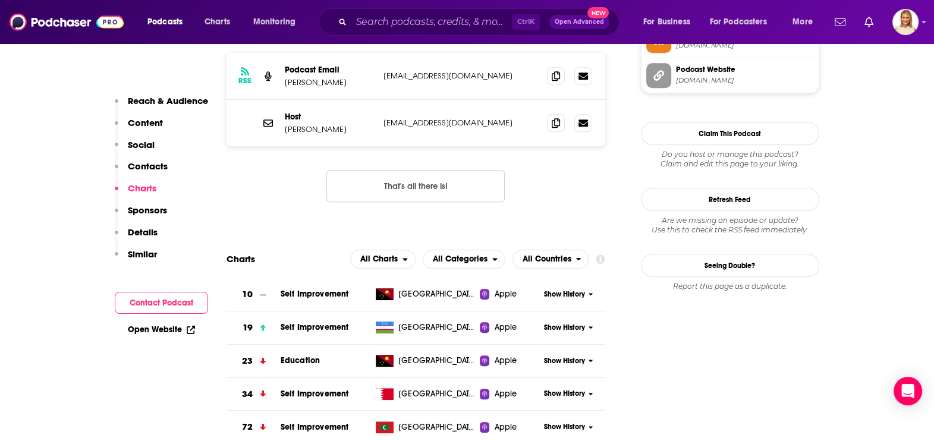
click at [162, 300] on button "Contact Podcast" at bounding box center [161, 303] width 93 height 22
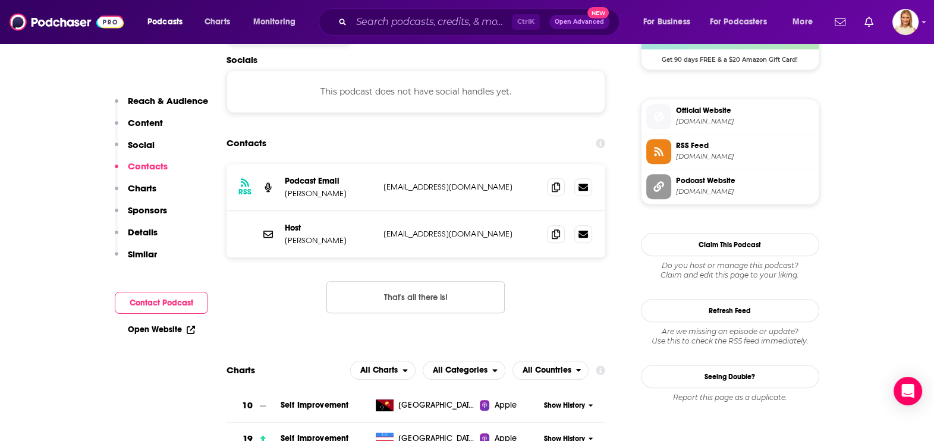
scroll to position [954, 0]
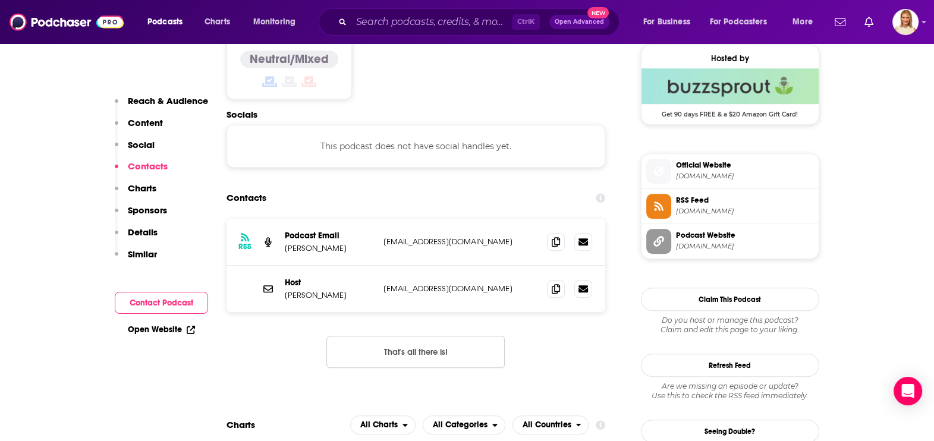
drag, startPoint x: 522, startPoint y: 219, endPoint x: 379, endPoint y: 226, distance: 143.4
click at [379, 226] on div "RSS Podcast Email [PERSON_NAME] [EMAIL_ADDRESS][DOMAIN_NAME] [EMAIL_ADDRESS][DO…" at bounding box center [415, 242] width 379 height 47
copy p "[EMAIL_ADDRESS][DOMAIN_NAME]"
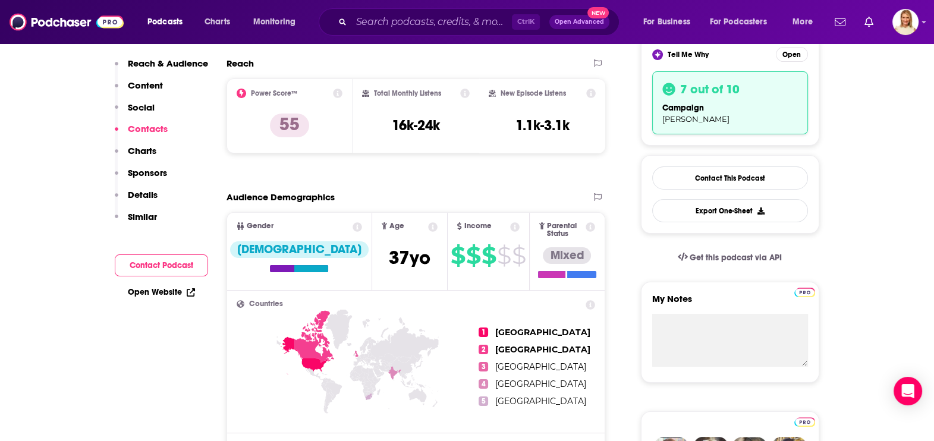
scroll to position [0, 0]
